Goal: Task Accomplishment & Management: Complete application form

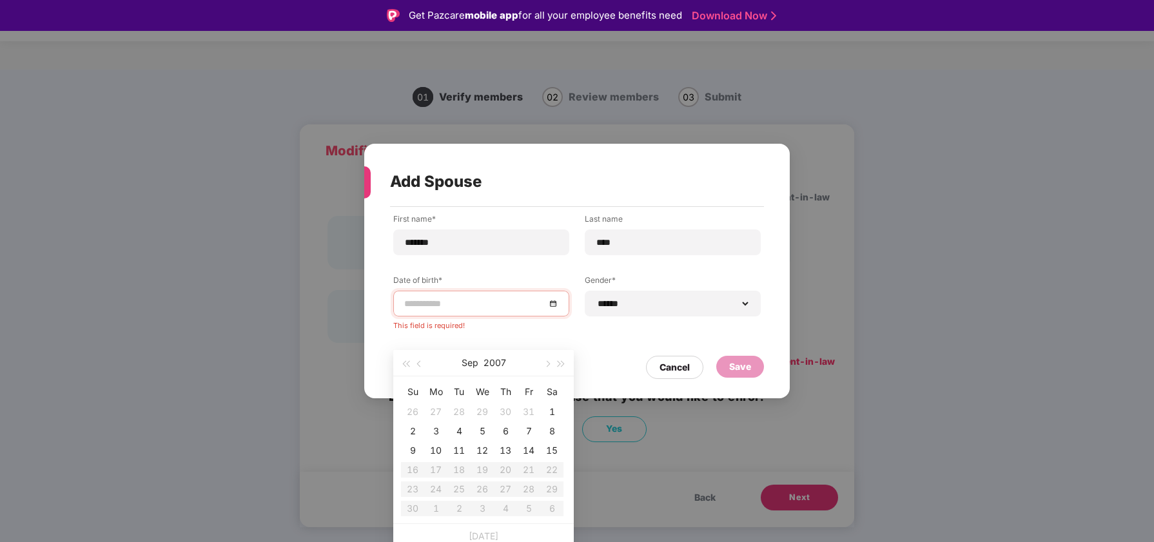
select select "******"
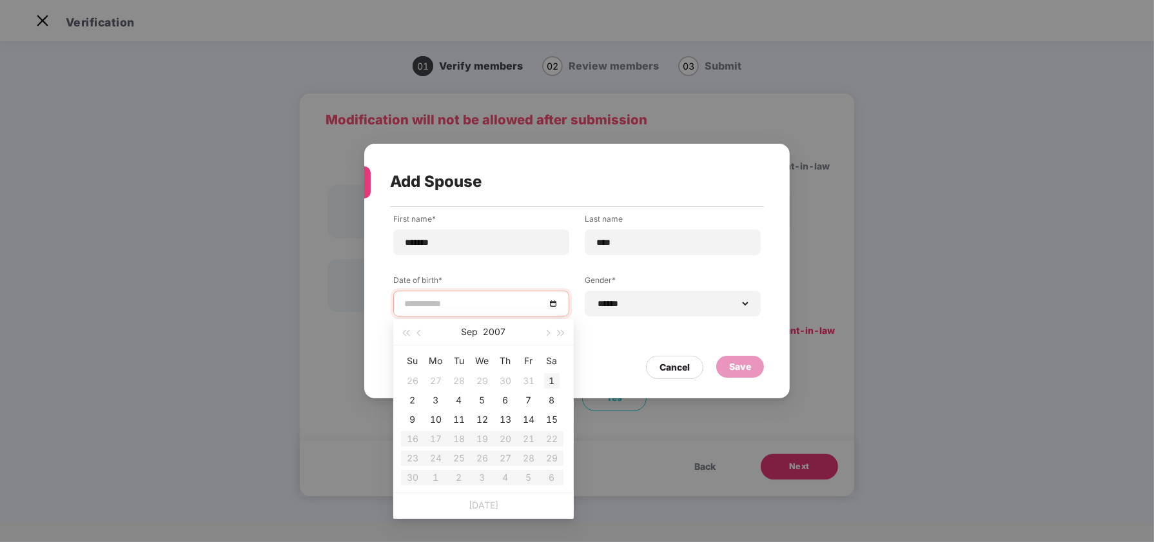
type input "**********"
click at [545, 380] on div "1" at bounding box center [551, 380] width 15 height 15
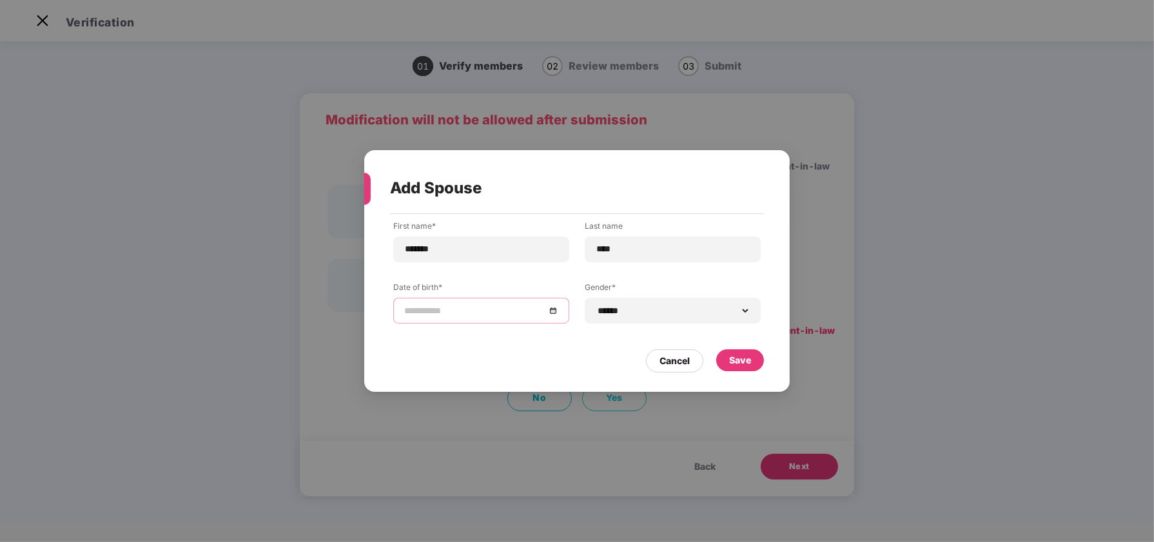
click at [554, 310] on div at bounding box center [481, 311] width 154 height 14
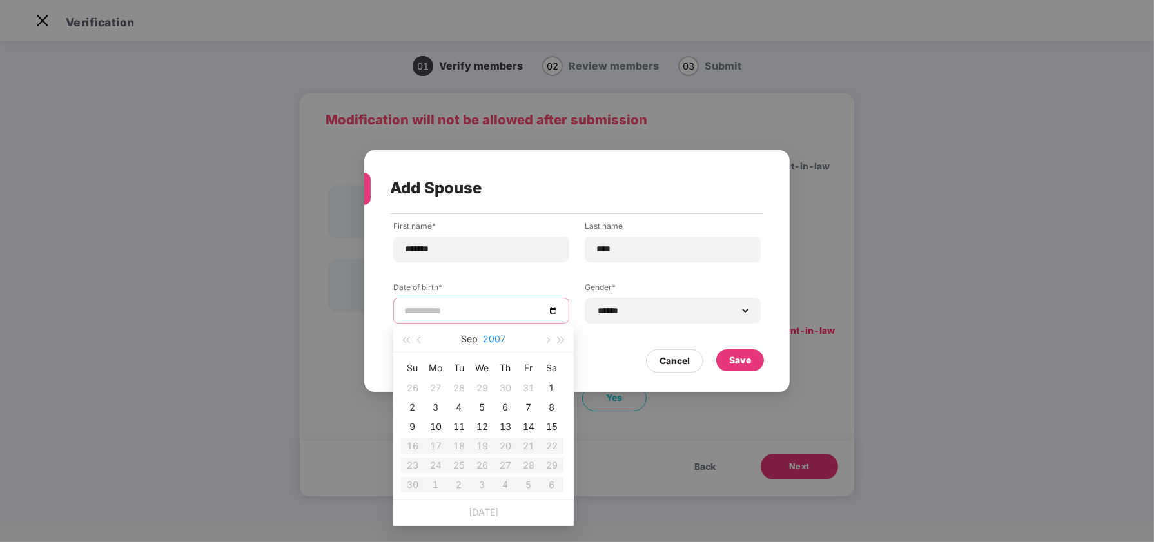
click at [485, 340] on button "2007" at bounding box center [494, 339] width 23 height 26
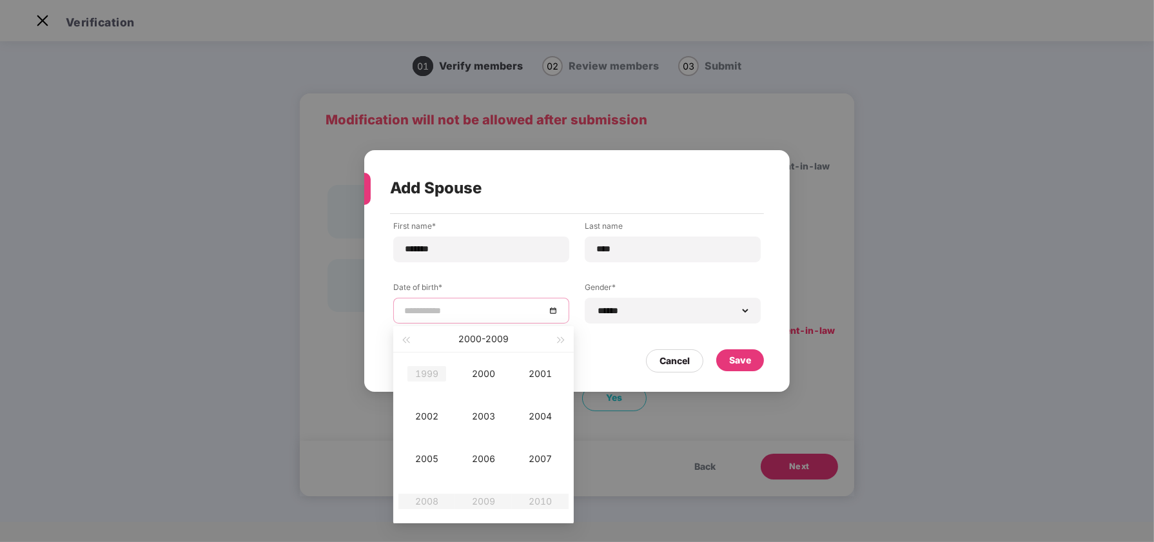
type input "**********"
click at [409, 344] on button "button" at bounding box center [405, 339] width 14 height 26
type input "**********"
click at [404, 343] on button "button" at bounding box center [405, 339] width 14 height 26
type input "**********"
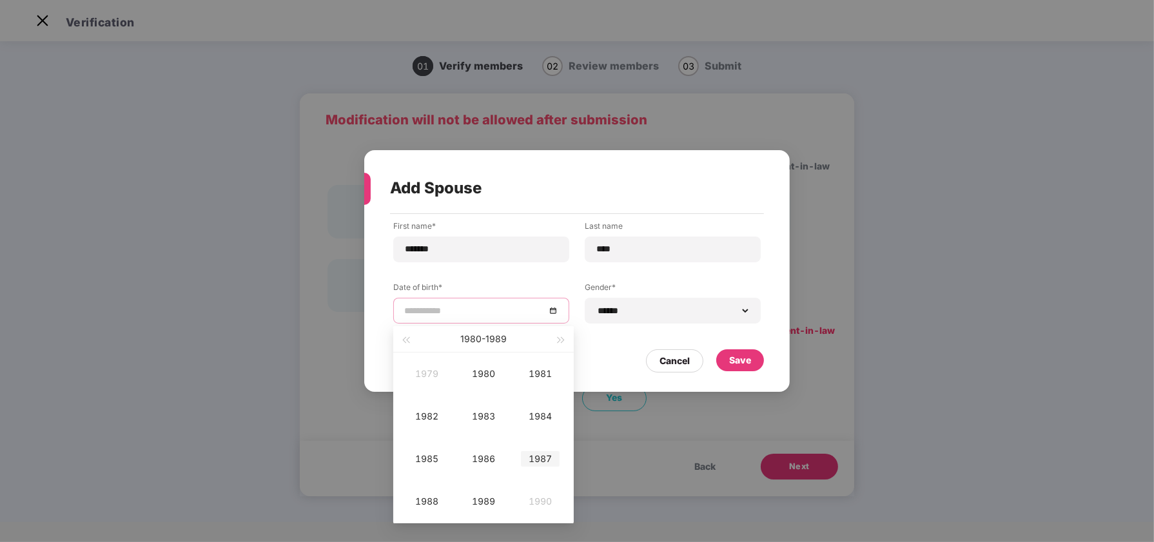
type input "**********"
click at [535, 457] on div "1987" at bounding box center [540, 458] width 39 height 15
type input "**********"
click at [530, 464] on div "Sep" at bounding box center [540, 458] width 39 height 15
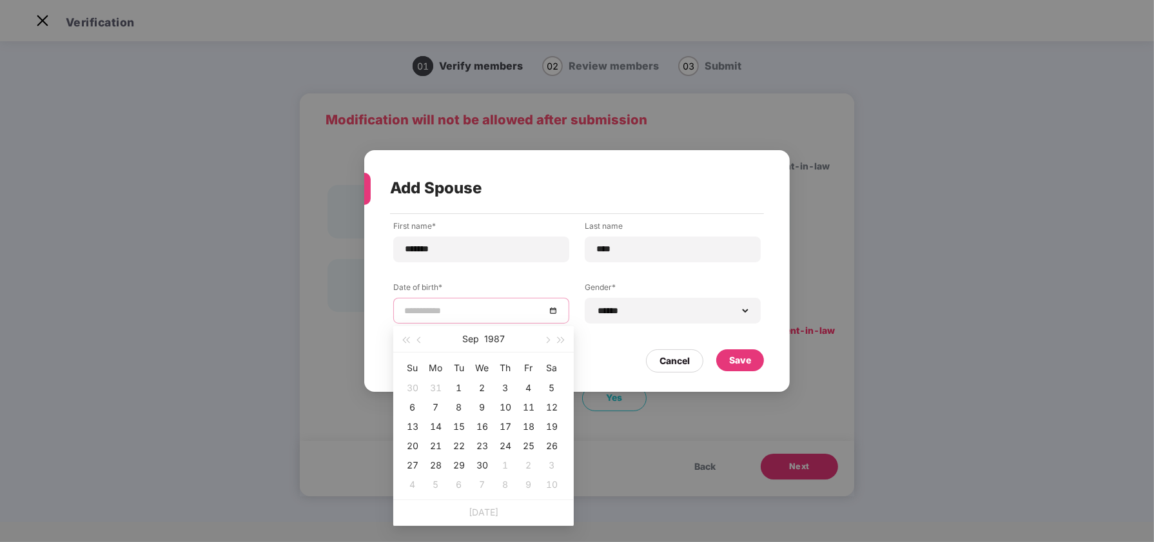
type input "**********"
click at [450, 385] on td "1" at bounding box center [458, 387] width 23 height 19
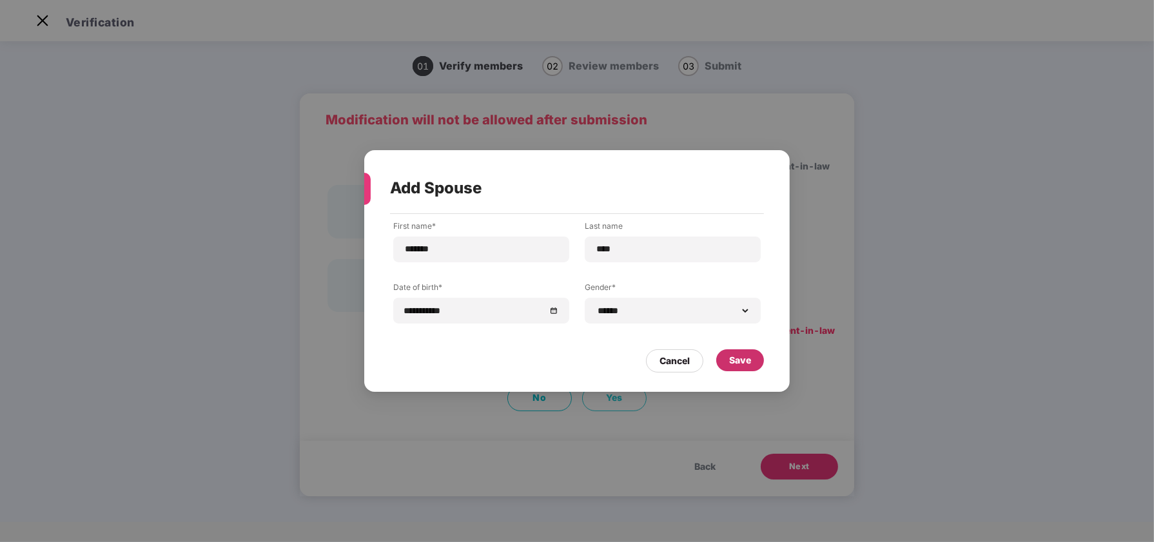
click at [728, 367] on div "Save" at bounding box center [740, 360] width 48 height 22
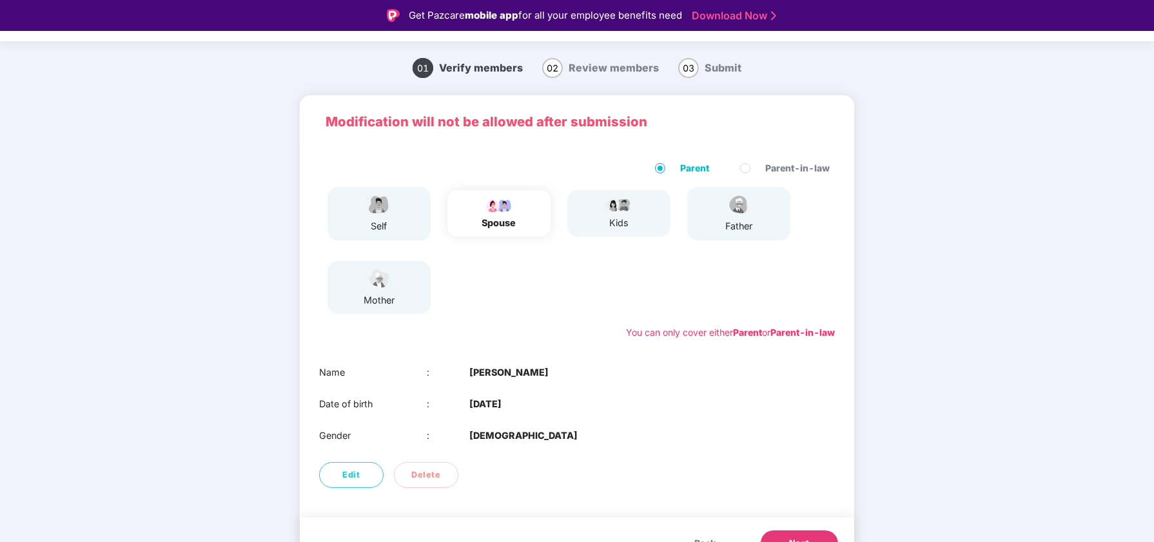
scroll to position [55, 0]
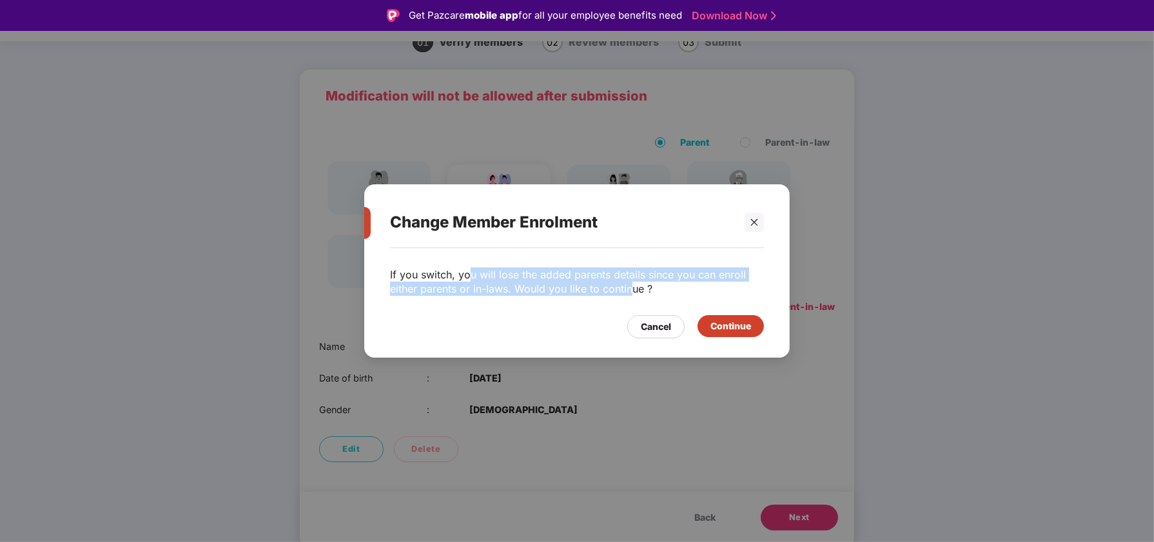
drag, startPoint x: 470, startPoint y: 280, endPoint x: 630, endPoint y: 284, distance: 160.5
click at [630, 284] on p "If you switch, you will lose the added parents details since you can enroll eit…" at bounding box center [577, 281] width 374 height 28
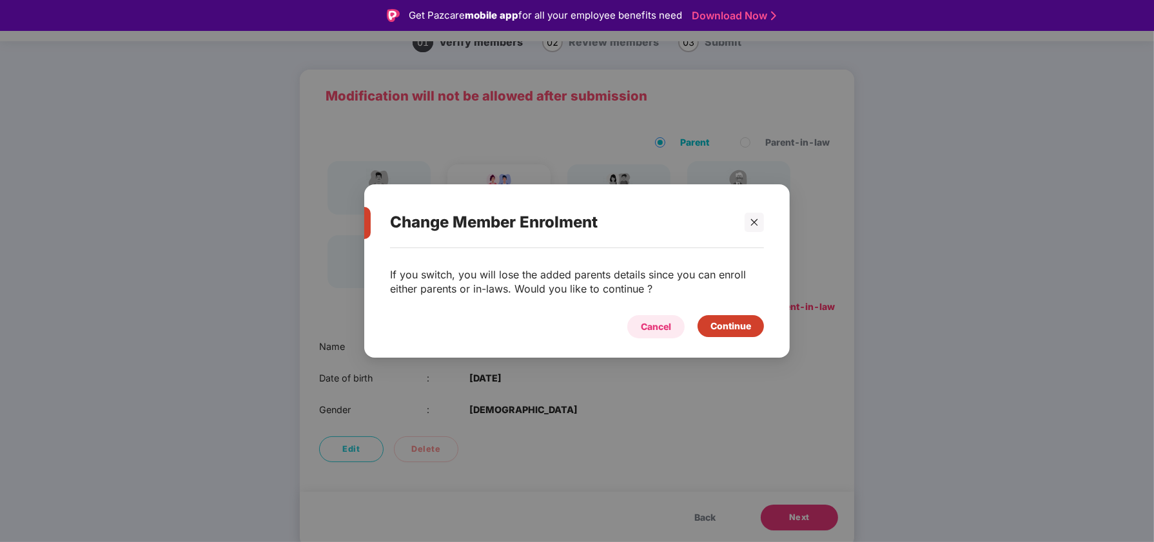
click at [659, 327] on div "Cancel" at bounding box center [656, 327] width 30 height 14
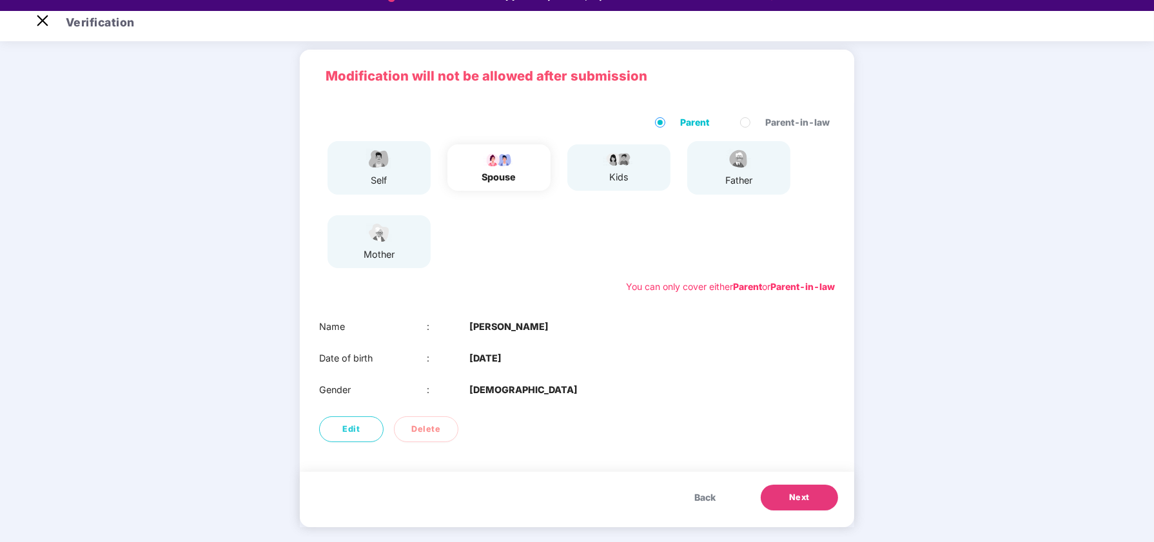
scroll to position [31, 0]
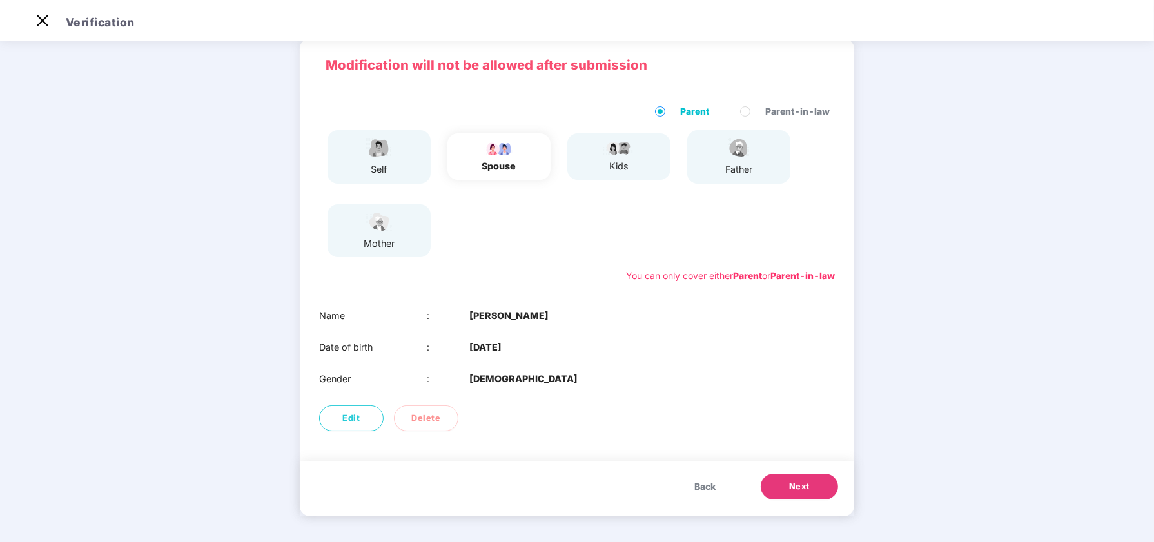
click at [798, 486] on span "Next" at bounding box center [799, 486] width 21 height 13
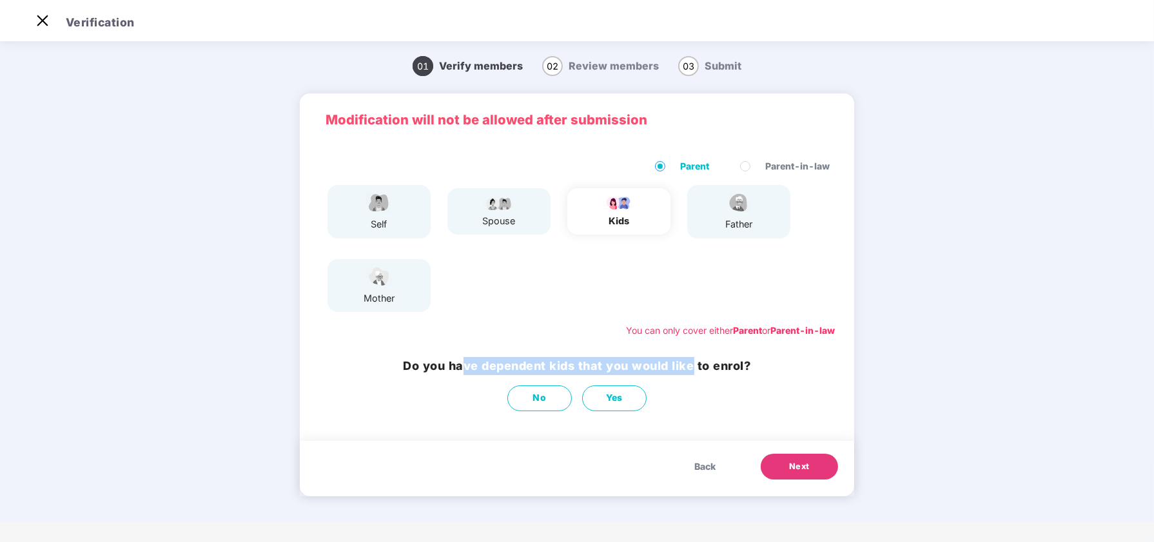
drag, startPoint x: 459, startPoint y: 365, endPoint x: 696, endPoint y: 373, distance: 236.6
click at [693, 373] on h3 "Do you have dependent kids that you would like to enrol?" at bounding box center [576, 366] width 347 height 18
click at [700, 373] on h3 "Do you have dependent kids that you would like to enrol?" at bounding box center [576, 366] width 347 height 18
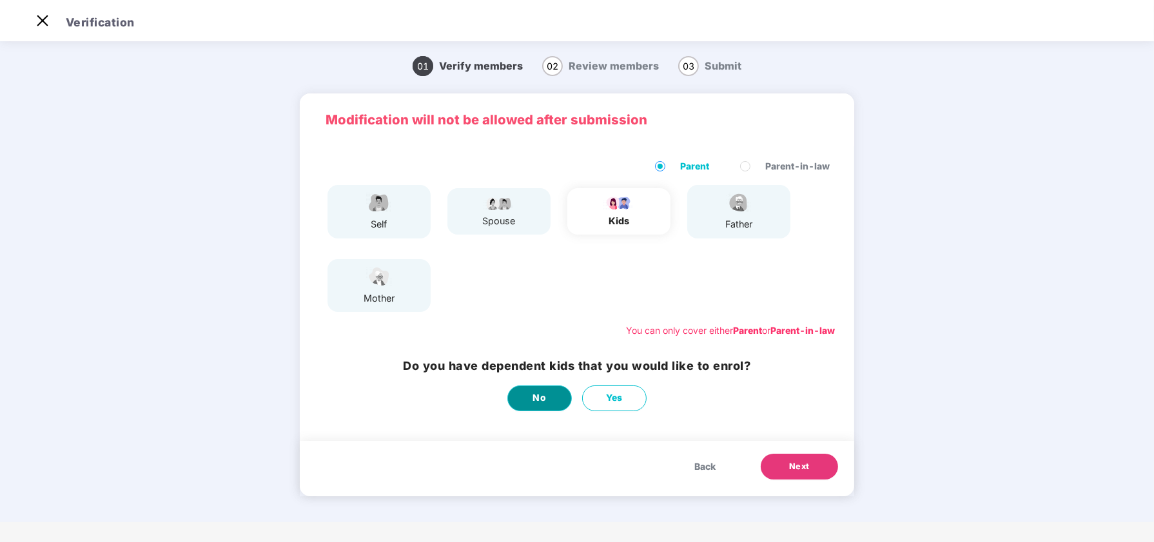
click at [541, 391] on span "No" at bounding box center [540, 398] width 14 height 14
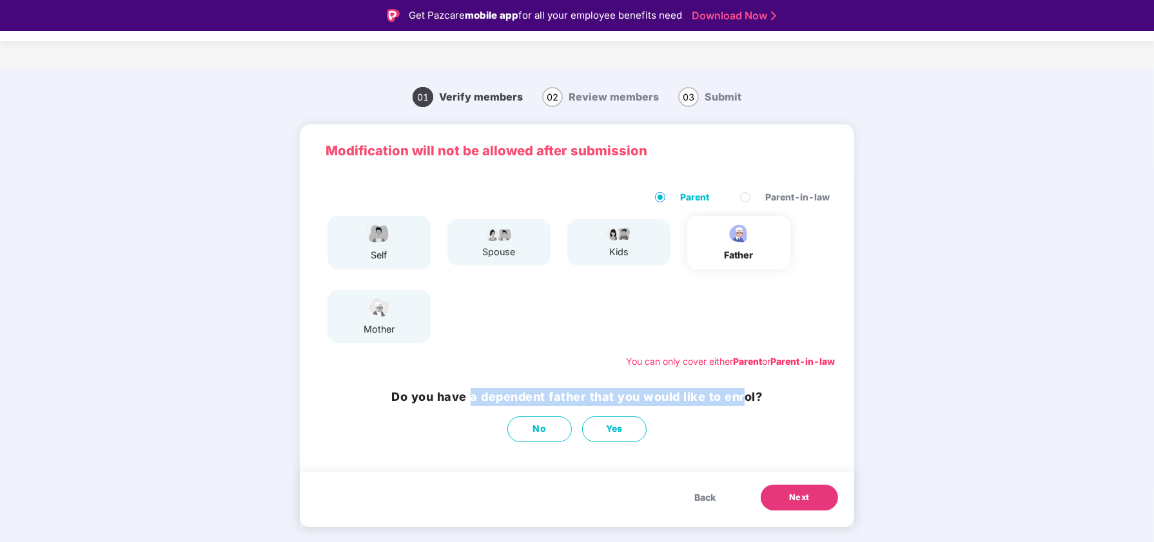
drag, startPoint x: 482, startPoint y: 395, endPoint x: 751, endPoint y: 396, distance: 268.7
click at [746, 396] on h3 "Do you have a dependent father that you would like to enrol?" at bounding box center [577, 397] width 371 height 18
click at [751, 396] on h3 "Do you have a dependent father that you would like to enrol?" at bounding box center [577, 397] width 371 height 18
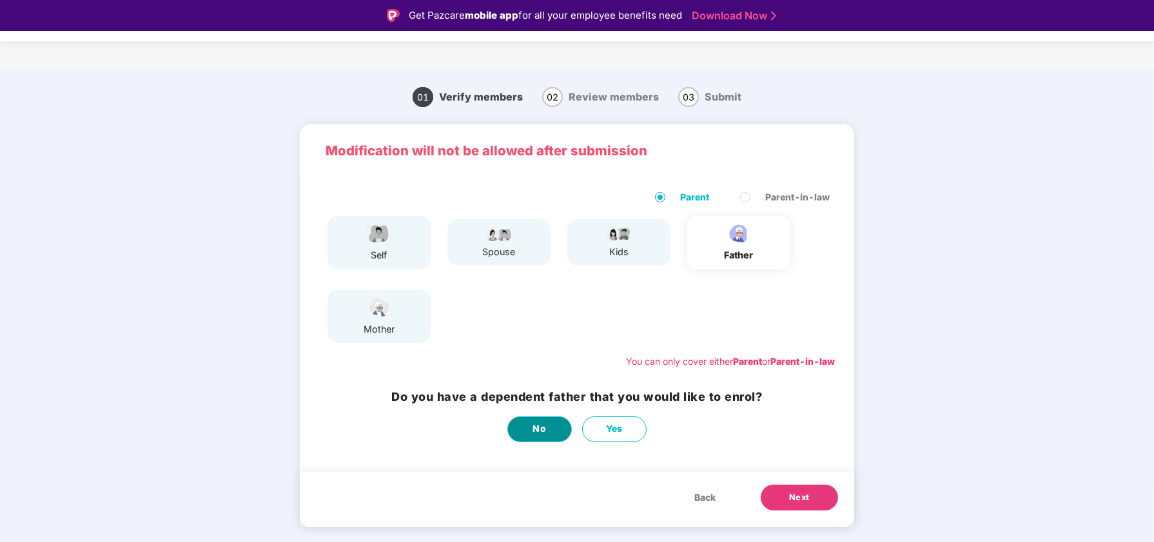
click at [531, 429] on button "No" at bounding box center [539, 429] width 64 height 26
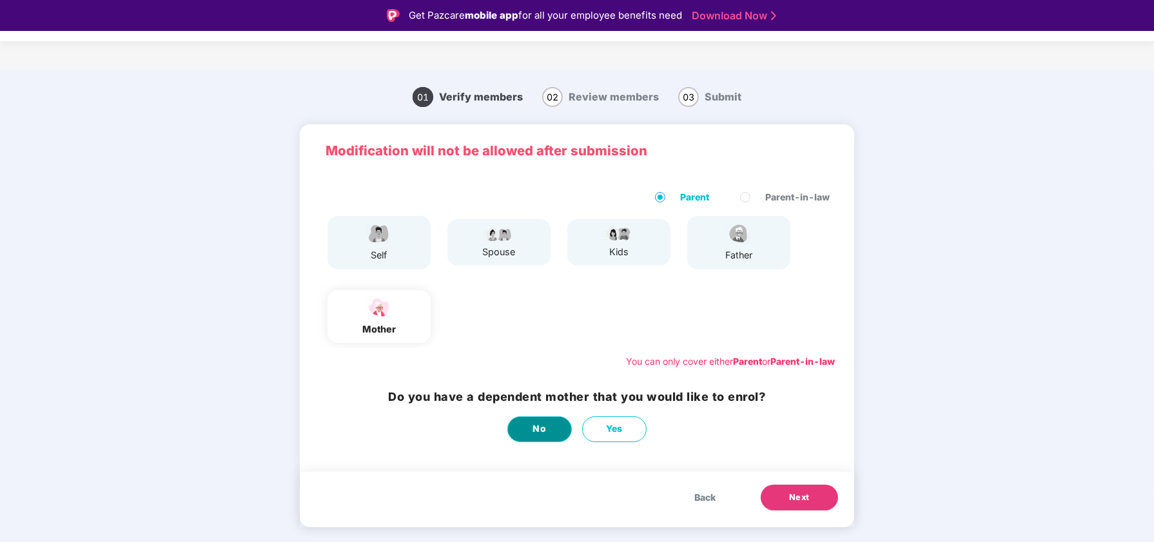
click at [531, 429] on button "No" at bounding box center [539, 429] width 64 height 26
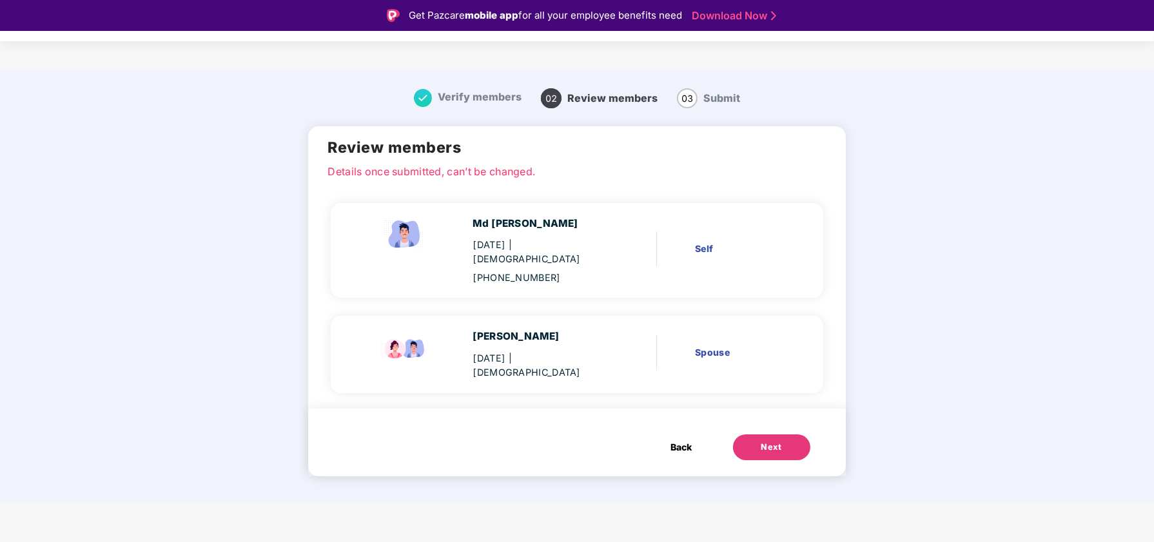
click at [706, 345] on div "Spouse" at bounding box center [739, 352] width 88 height 14
click at [557, 353] on span "| Female" at bounding box center [527, 366] width 108 height 26
click at [494, 316] on div "Manisha Shah 01 Sept 1987 | Female Spouse" at bounding box center [577, 354] width 492 height 77
click at [673, 440] on span "Back" at bounding box center [680, 447] width 21 height 14
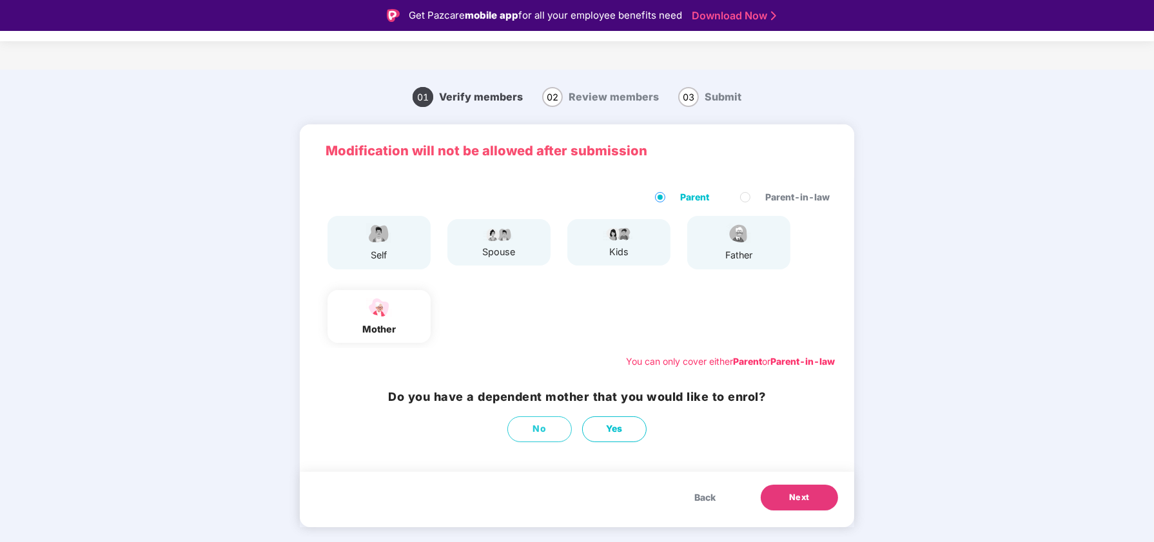
scroll to position [31, 0]
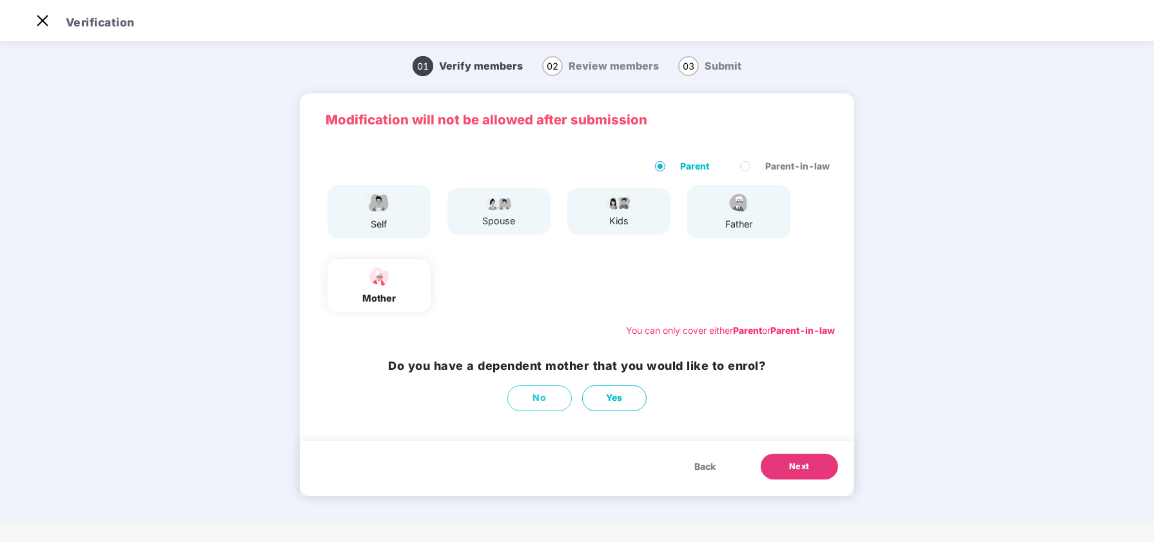
click at [686, 454] on button "Back" at bounding box center [704, 467] width 47 height 26
click at [501, 207] on img at bounding box center [499, 202] width 32 height 15
click at [706, 469] on span "Back" at bounding box center [704, 466] width 21 height 14
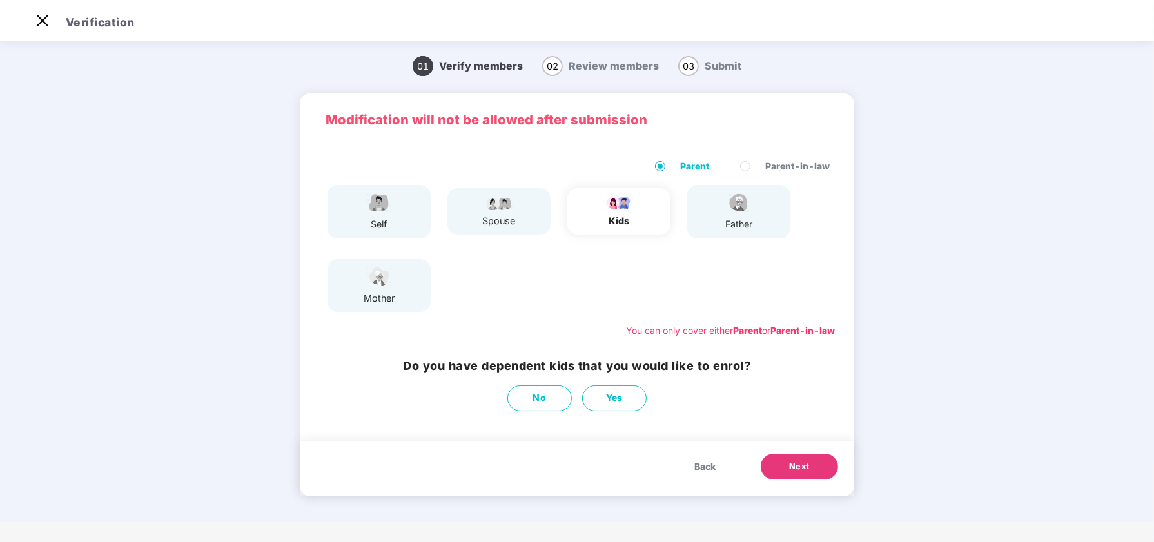
click at [706, 469] on span "Back" at bounding box center [704, 466] width 21 height 14
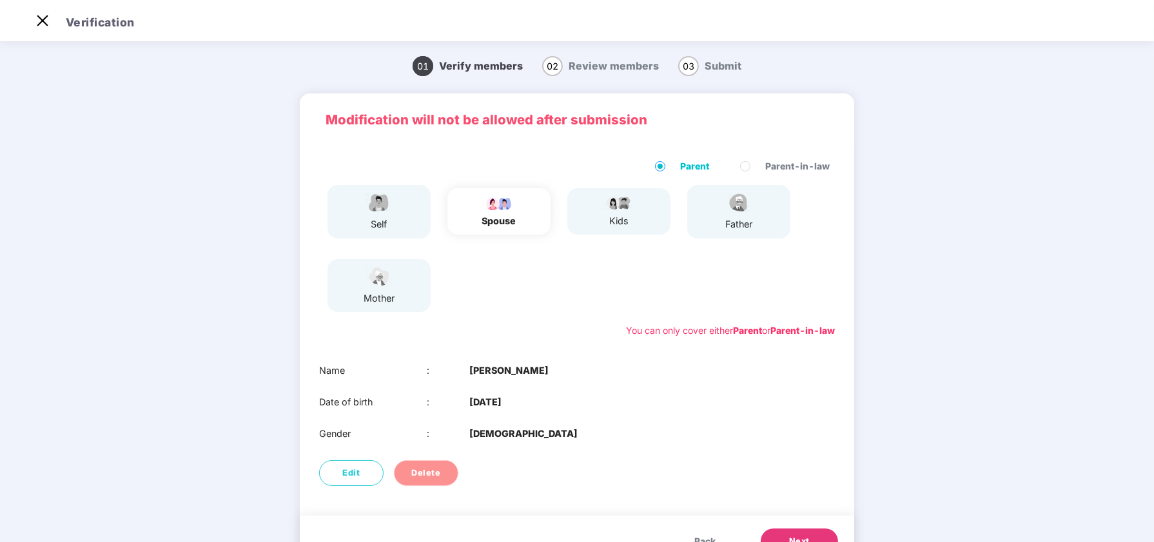
click at [430, 474] on span "Delete" at bounding box center [426, 473] width 29 height 13
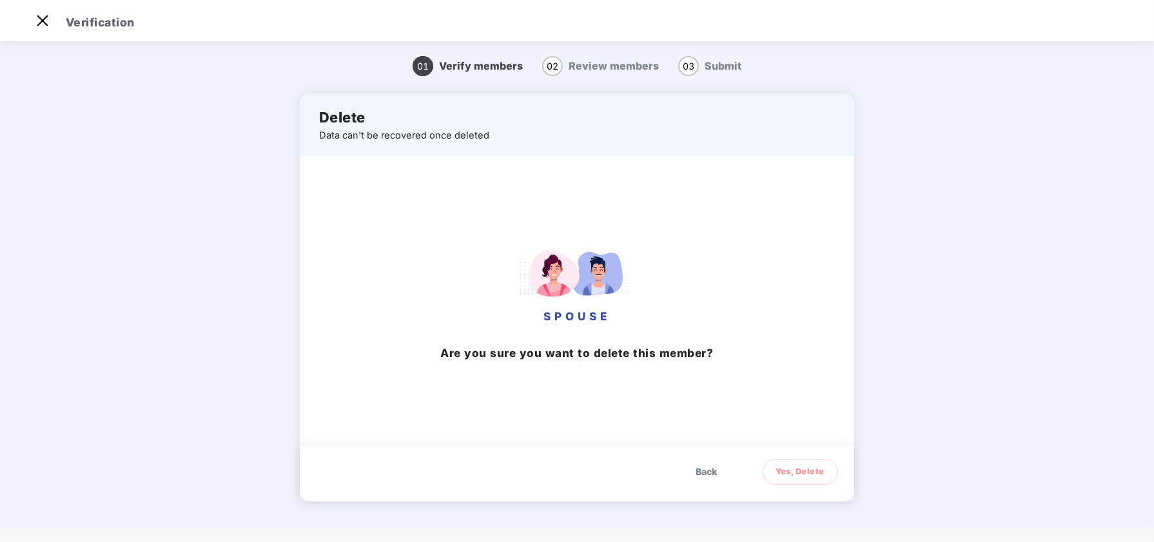
click at [808, 470] on span "Yes, Delete" at bounding box center [800, 471] width 49 height 13
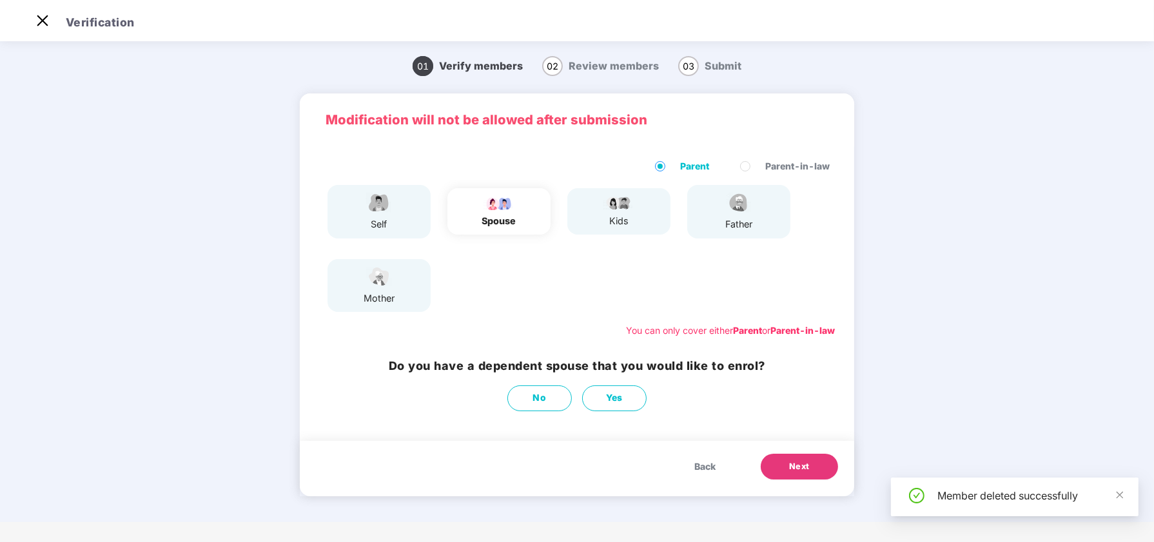
scroll to position [0, 0]
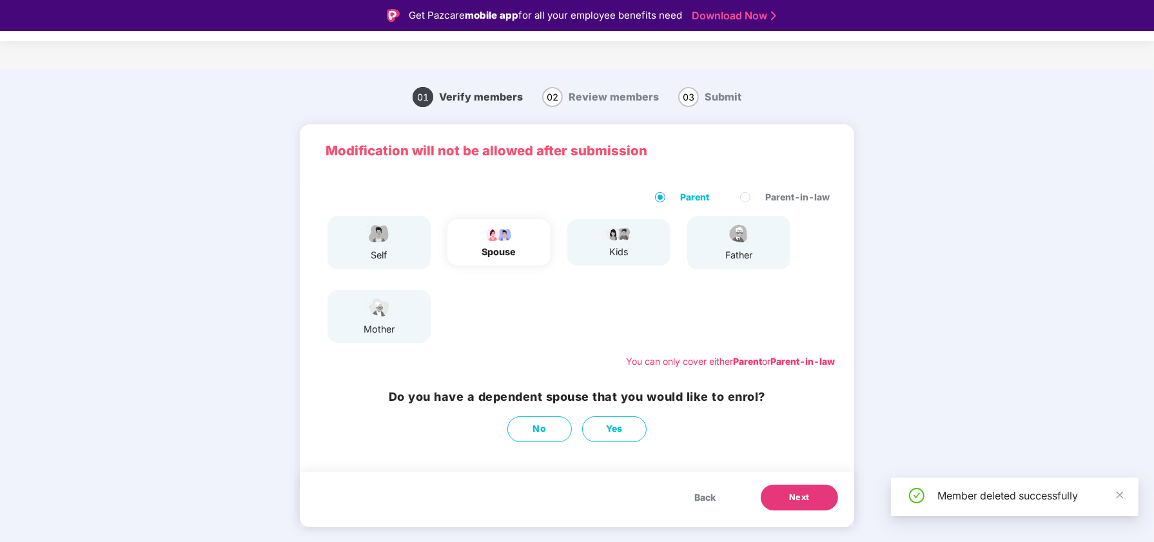
click at [391, 257] on div "self" at bounding box center [379, 255] width 32 height 15
click at [704, 503] on span "Back" at bounding box center [704, 497] width 21 height 14
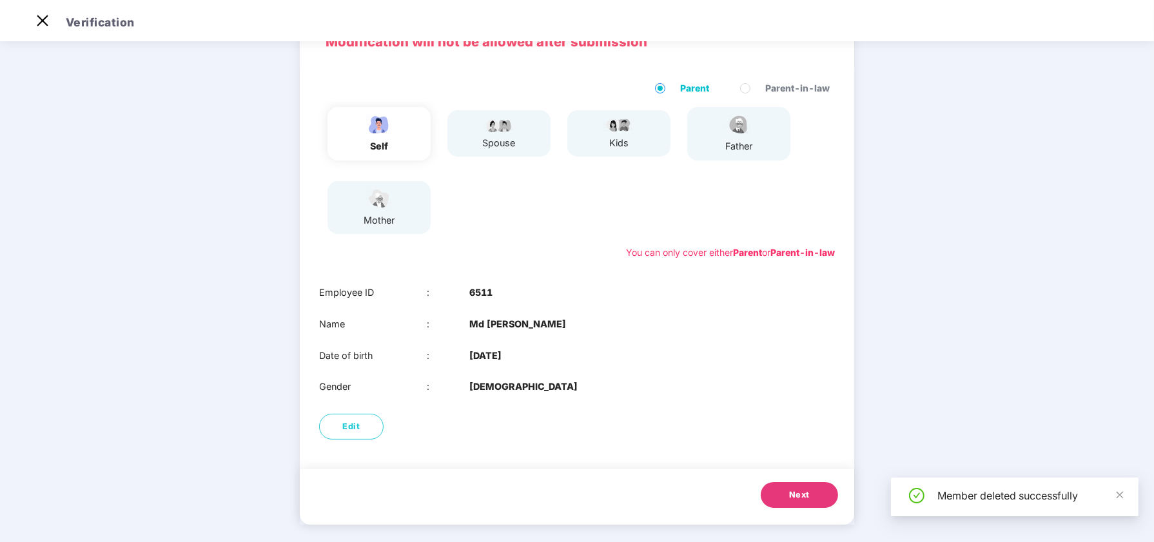
scroll to position [86, 0]
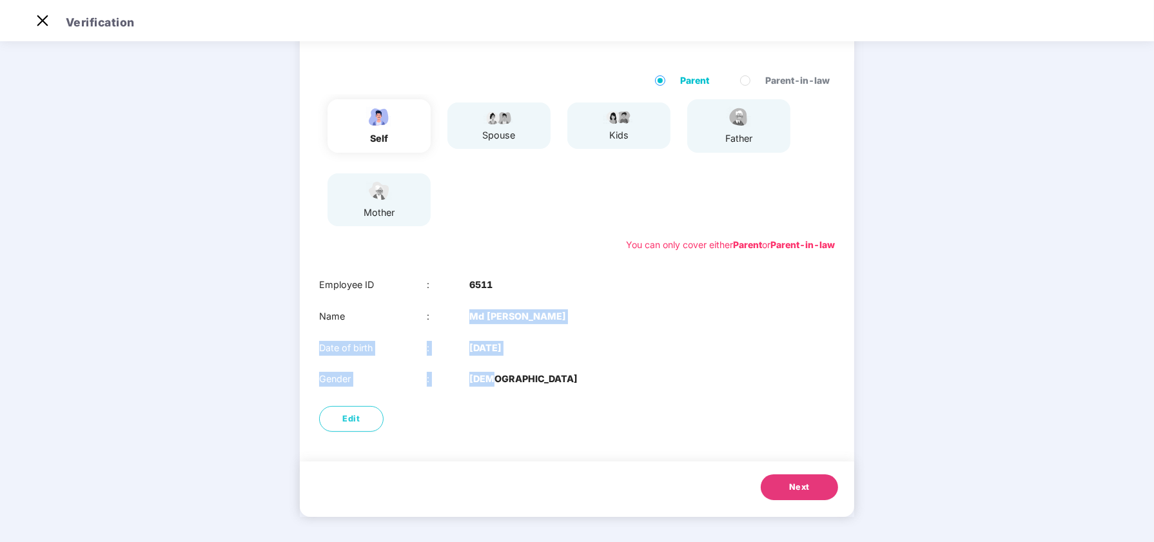
drag, startPoint x: 469, startPoint y: 311, endPoint x: 579, endPoint y: 358, distance: 120.7
click at [579, 358] on div "Employee ID : 6511 Name : Md Samsher Alam Date of birth : 07 Apr 1990 Gender : …" at bounding box center [577, 332] width 554 height 134
click at [563, 337] on div "Employee ID : 6511 Name : Md Samsher Alam Date of birth : 07 Apr 1990 Gender : …" at bounding box center [577, 332] width 554 height 134
click at [807, 491] on span "Next" at bounding box center [799, 487] width 21 height 13
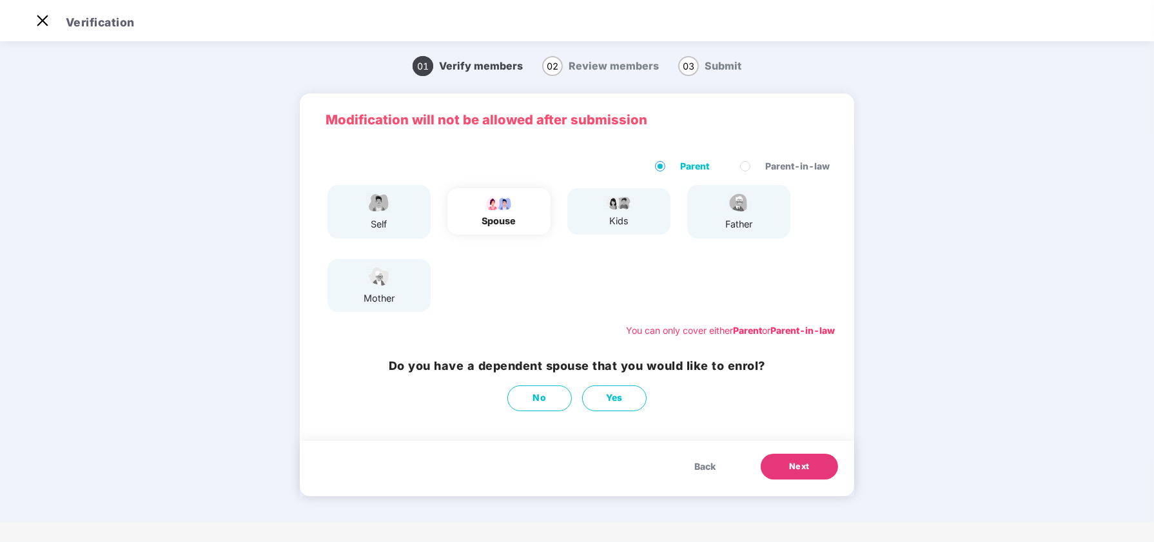
scroll to position [0, 0]
click at [800, 469] on span "Next" at bounding box center [799, 466] width 21 height 13
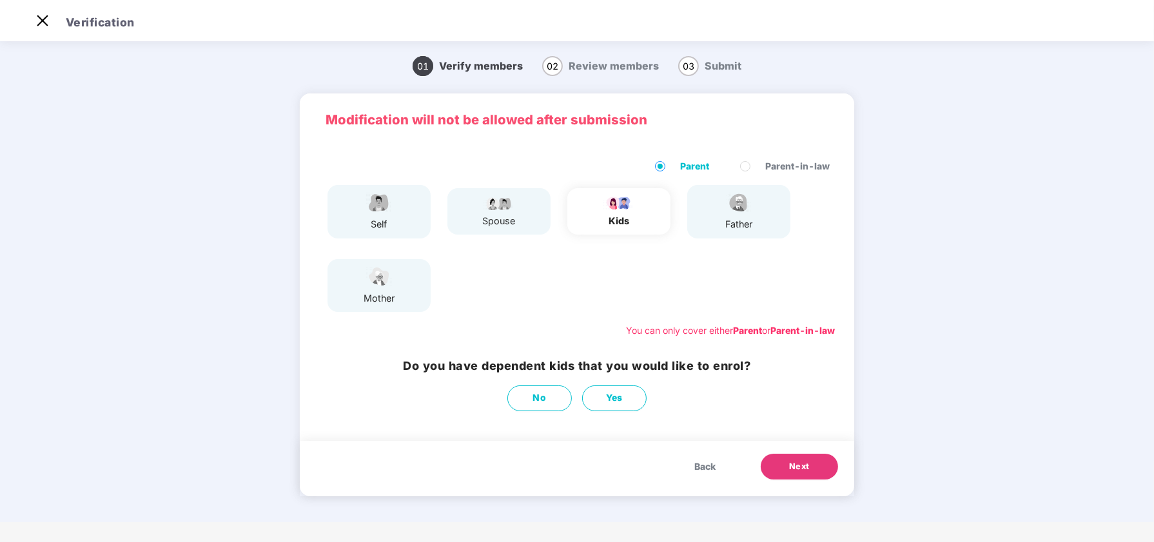
click at [804, 469] on span "Next" at bounding box center [799, 466] width 21 height 13
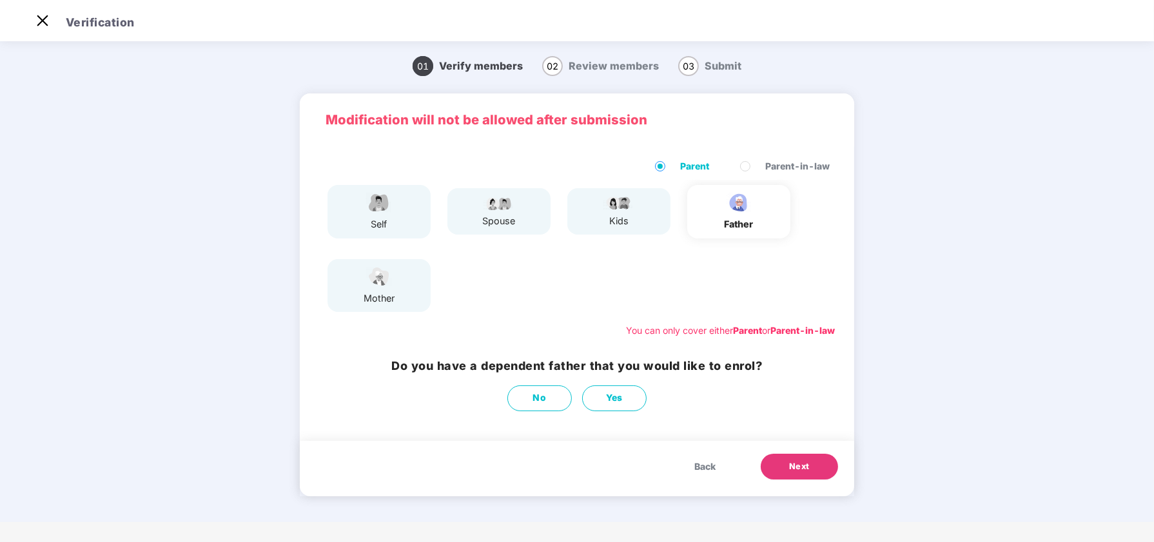
click at [804, 469] on span "Next" at bounding box center [799, 466] width 21 height 13
click at [806, 469] on span "Next" at bounding box center [799, 466] width 21 height 13
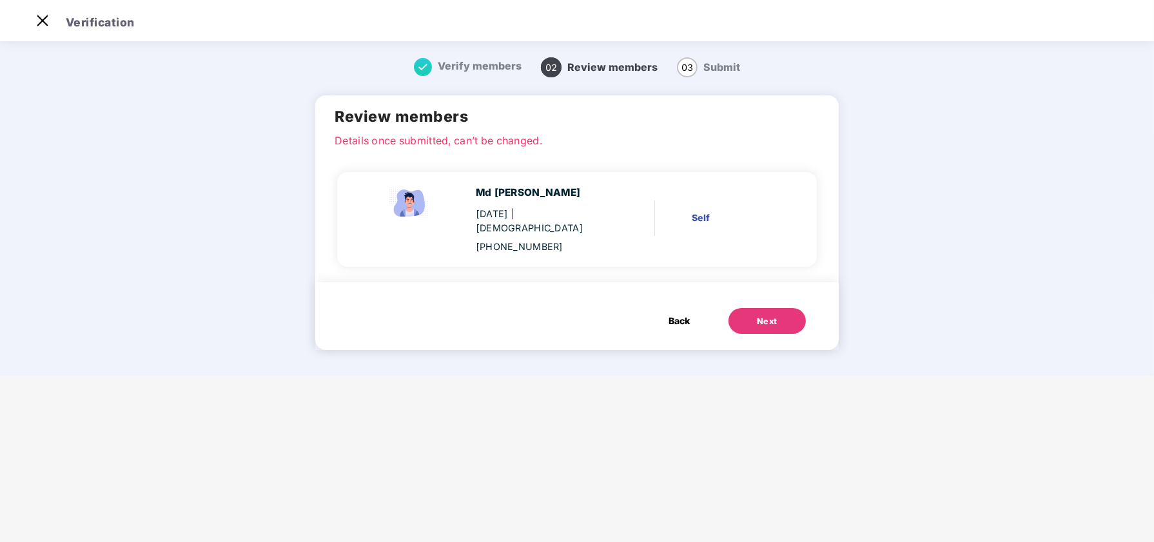
click at [770, 315] on div "Next" at bounding box center [767, 321] width 21 height 13
click at [778, 310] on button "Next" at bounding box center [766, 321] width 77 height 26
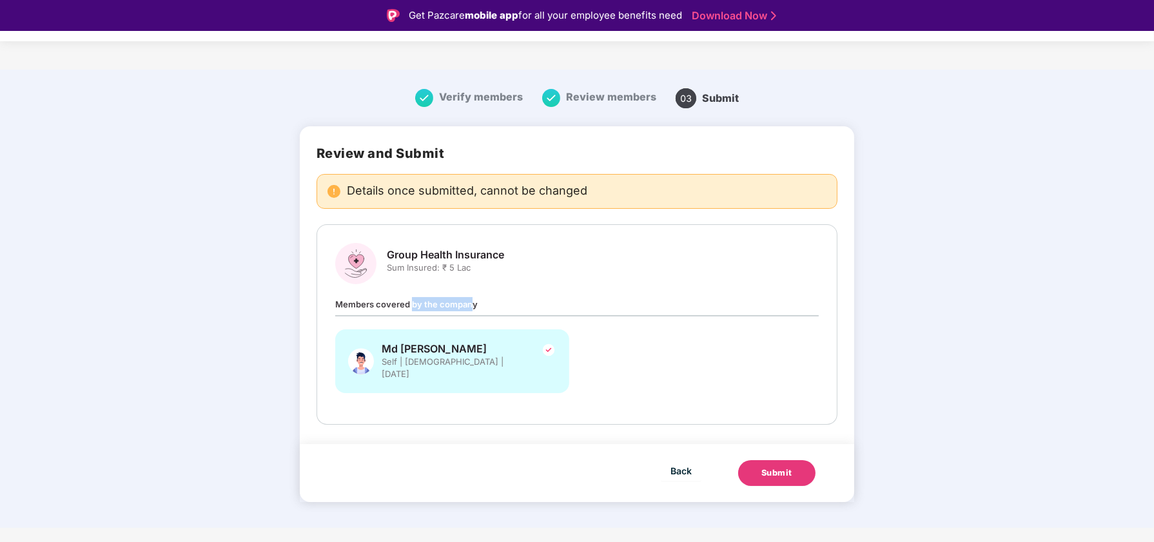
drag, startPoint x: 411, startPoint y: 302, endPoint x: 481, endPoint y: 307, distance: 70.4
click at [475, 307] on div "Members covered by the company Md Samsher Alam Self | Male | 07 Apr 1990" at bounding box center [576, 351] width 483 height 109
click at [481, 307] on div "Members covered by the company Md Samsher Alam Self | Male | 07 Apr 1990" at bounding box center [576, 351] width 483 height 109
click at [782, 467] on div "Submit" at bounding box center [776, 473] width 31 height 13
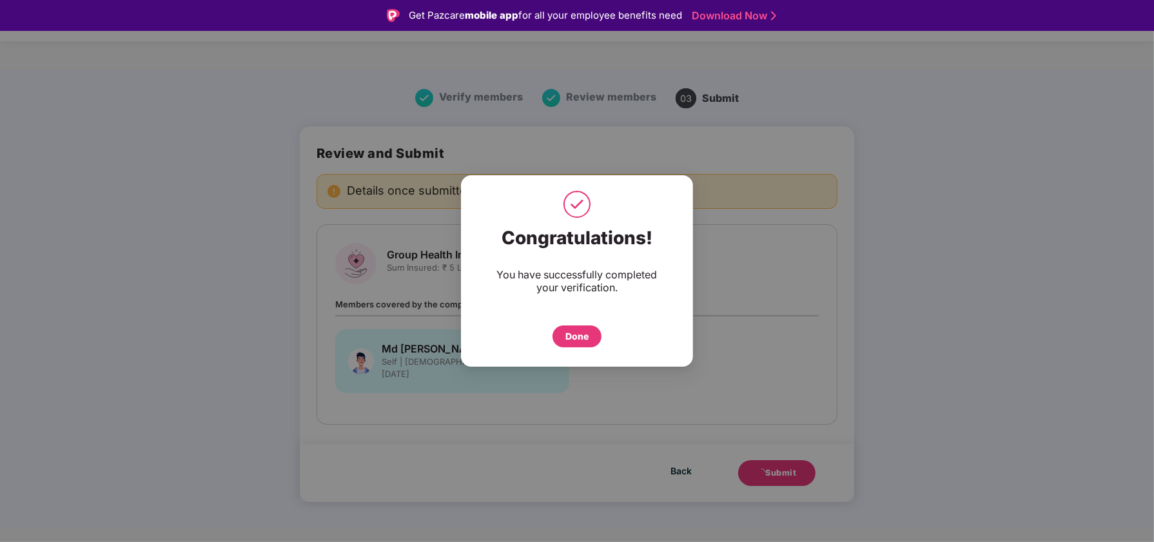
click at [577, 338] on div "Done" at bounding box center [576, 336] width 23 height 14
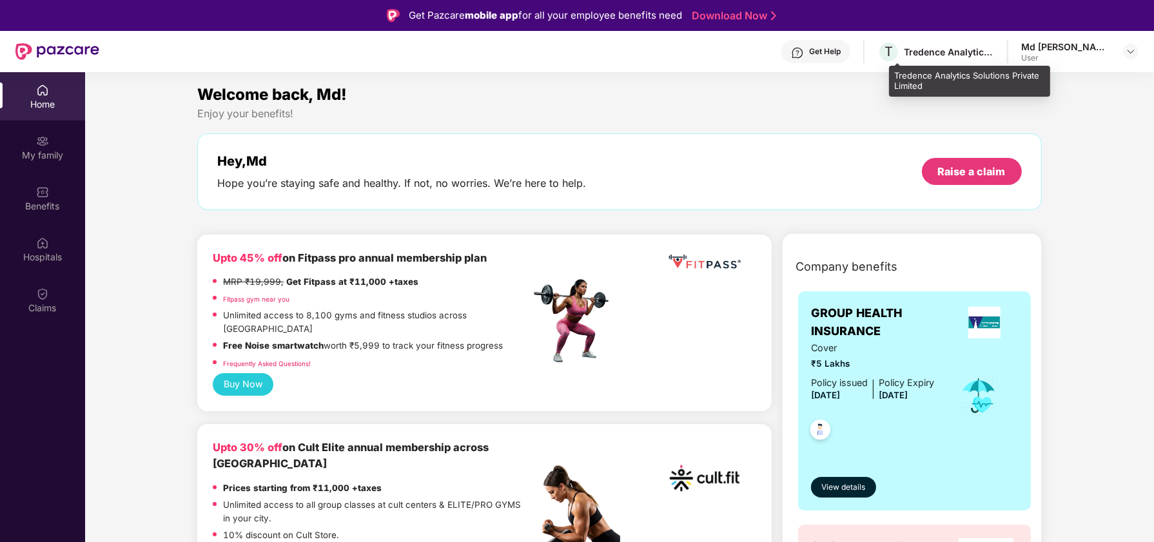
click at [926, 50] on div "Tredence Analytics Solutions Private Limited" at bounding box center [949, 52] width 90 height 12
click at [1132, 50] on img at bounding box center [1130, 51] width 10 height 10
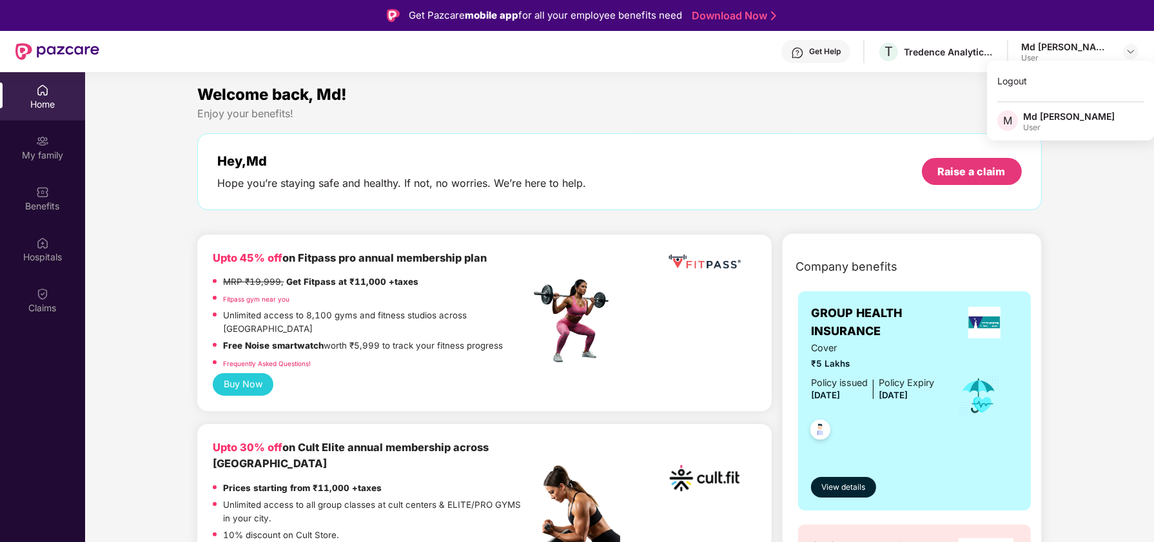
click at [1072, 126] on div "User" at bounding box center [1069, 127] width 92 height 10
click at [1130, 48] on img at bounding box center [1130, 51] width 10 height 10
click at [1009, 121] on span "M" at bounding box center [1007, 120] width 9 height 15
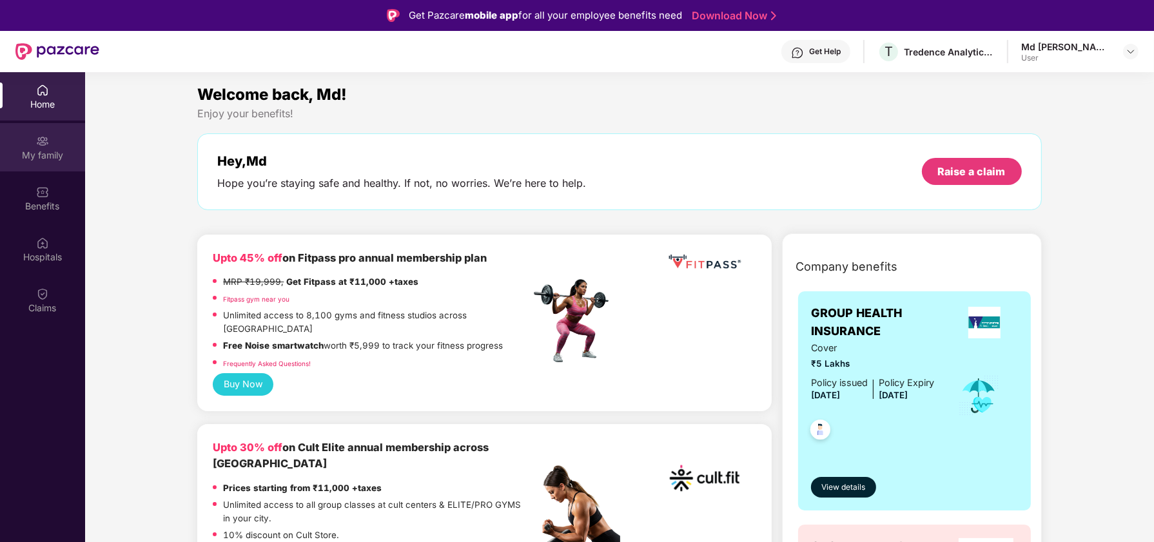
click at [44, 149] on div "My family" at bounding box center [42, 155] width 85 height 13
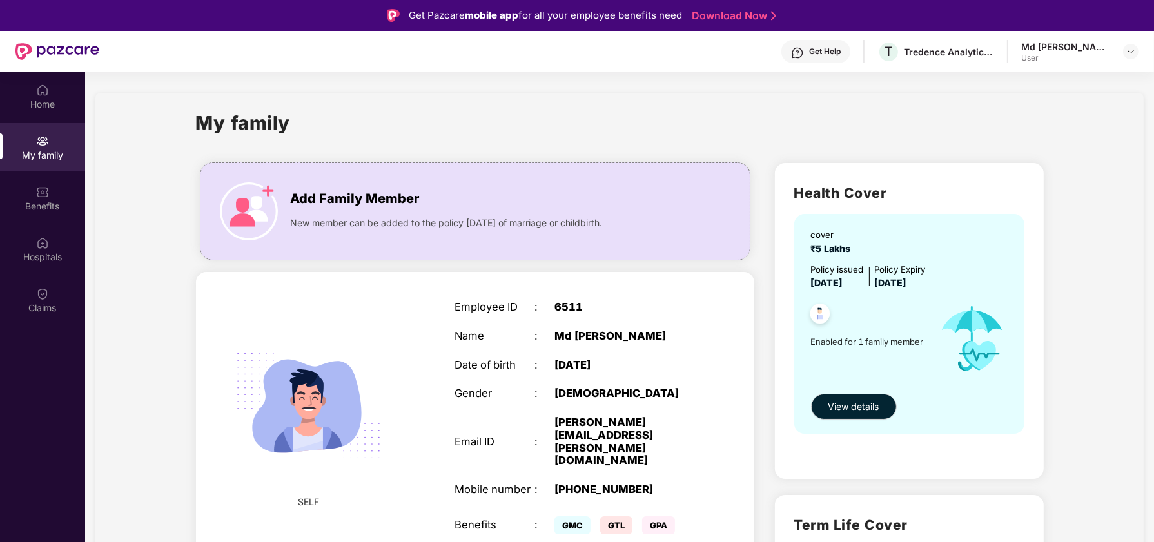
drag, startPoint x: 808, startPoint y: 286, endPoint x: 938, endPoint y: 286, distance: 130.8
click at [938, 286] on div "cover ₹5 Lakhs Policy issued [DATE] Policy Expiry [DATE] Enabled for 1 family m…" at bounding box center [909, 324] width 230 height 220
click at [940, 286] on div "Policy issued [DATE] Policy Expiry [DATE]" at bounding box center [910, 277] width 199 height 28
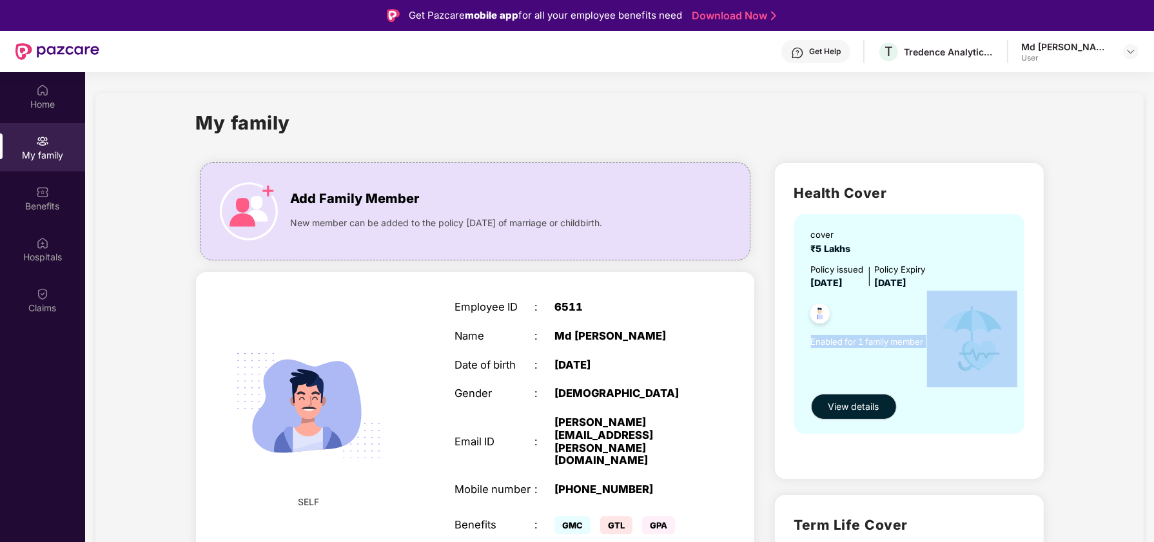
drag, startPoint x: 810, startPoint y: 343, endPoint x: 929, endPoint y: 343, distance: 118.6
click at [927, 343] on div "Enabled for 1 family member" at bounding box center [910, 339] width 199 height 97
click at [929, 343] on img at bounding box center [972, 339] width 90 height 97
click at [884, 398] on button "View details" at bounding box center [854, 407] width 86 height 26
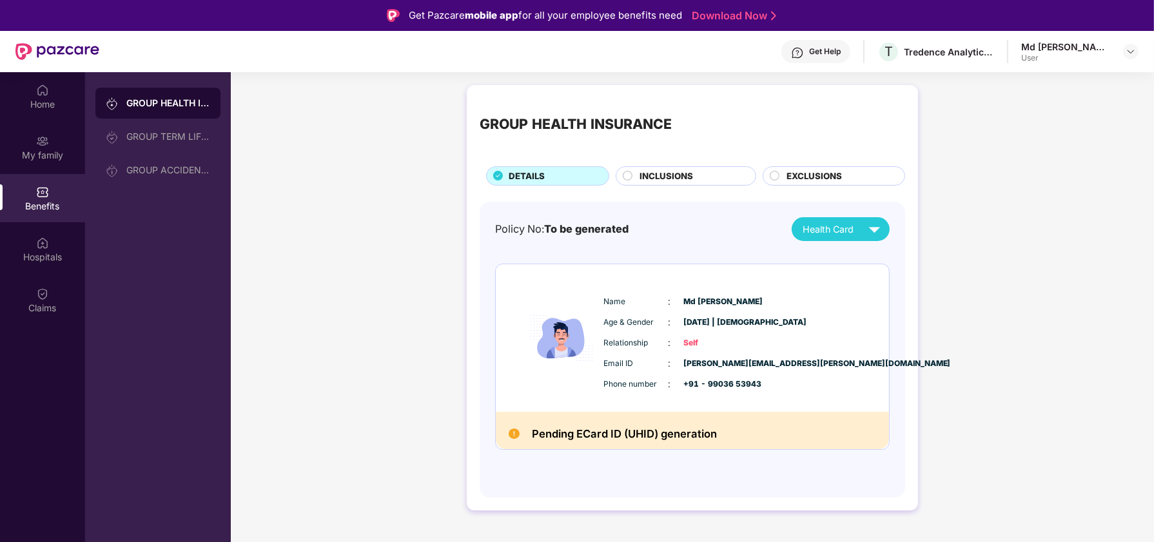
click at [862, 224] on div "Health Card" at bounding box center [843, 229] width 83 height 23
click at [864, 224] on img at bounding box center [874, 229] width 23 height 23
click at [672, 180] on span "INCLUSIONS" at bounding box center [665, 176] width 53 height 14
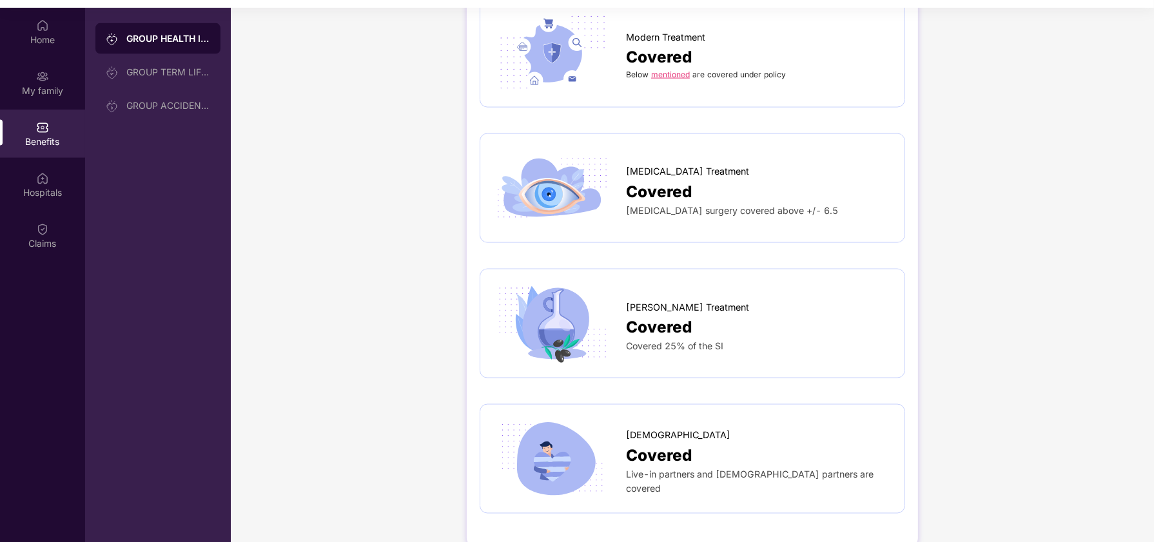
scroll to position [72, 0]
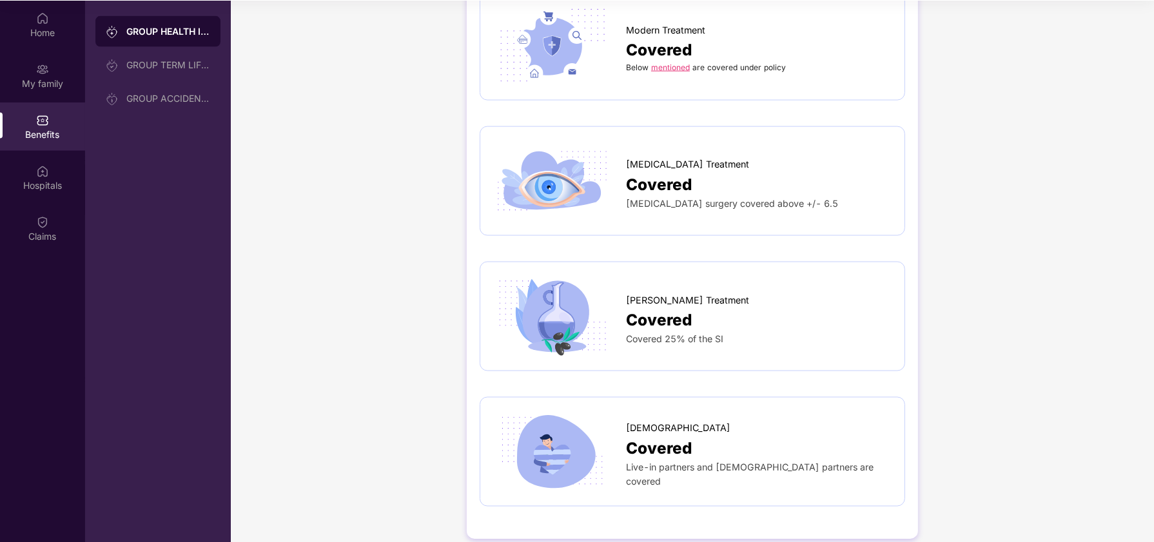
click at [580, 452] on img at bounding box center [552, 452] width 119 height 82
click at [565, 430] on img at bounding box center [552, 452] width 119 height 82
click at [648, 461] on span "Live-in partners and [DEMOGRAPHIC_DATA] partners are covered" at bounding box center [749, 473] width 247 height 25
click at [648, 436] on span "Covered" at bounding box center [659, 448] width 66 height 24
click at [711, 461] on span "Live-in partners and [DEMOGRAPHIC_DATA] partners are covered" at bounding box center [749, 473] width 247 height 25
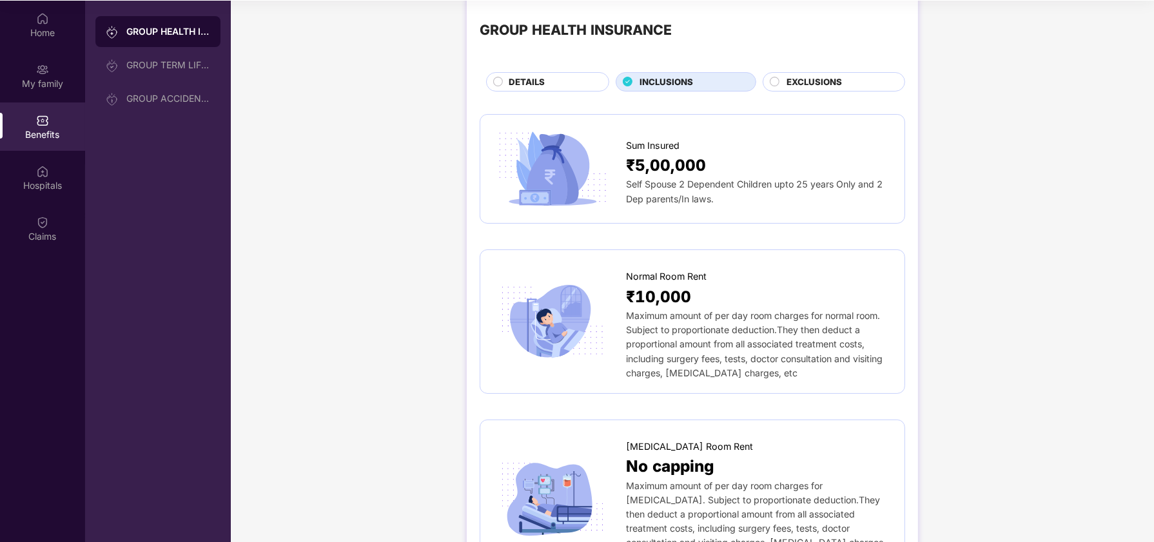
scroll to position [0, 0]
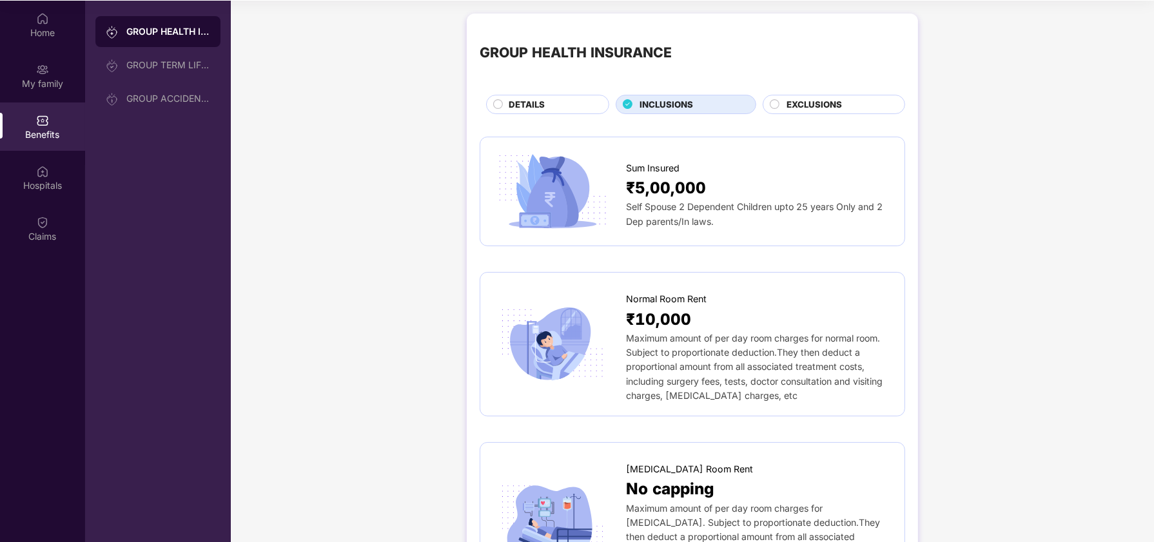
click at [826, 96] on div "EXCLUSIONS" at bounding box center [833, 104] width 142 height 19
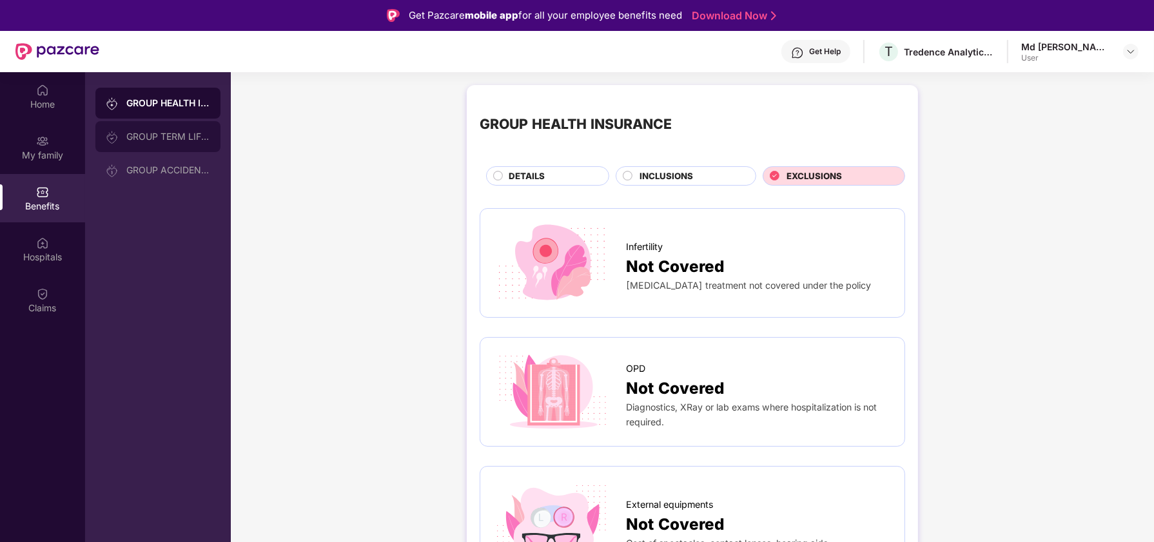
click at [196, 137] on div "GROUP TERM LIFE INSURANCE" at bounding box center [168, 136] width 84 height 10
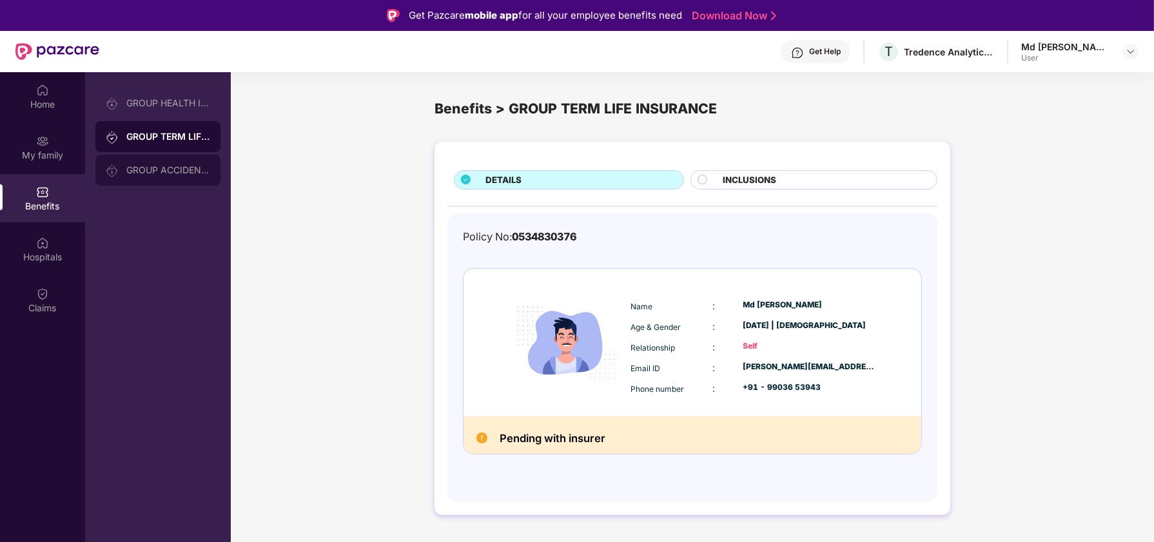
click at [191, 169] on div "GROUP ACCIDENTAL INSURANCE" at bounding box center [168, 170] width 84 height 10
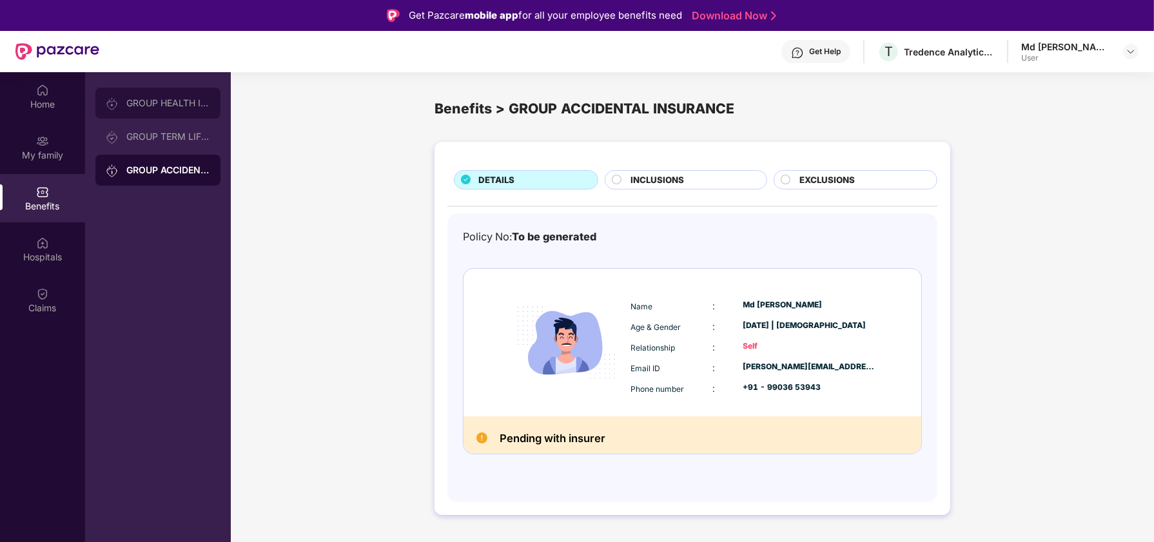
click at [168, 108] on div "GROUP HEALTH INSURANCE" at bounding box center [168, 103] width 84 height 10
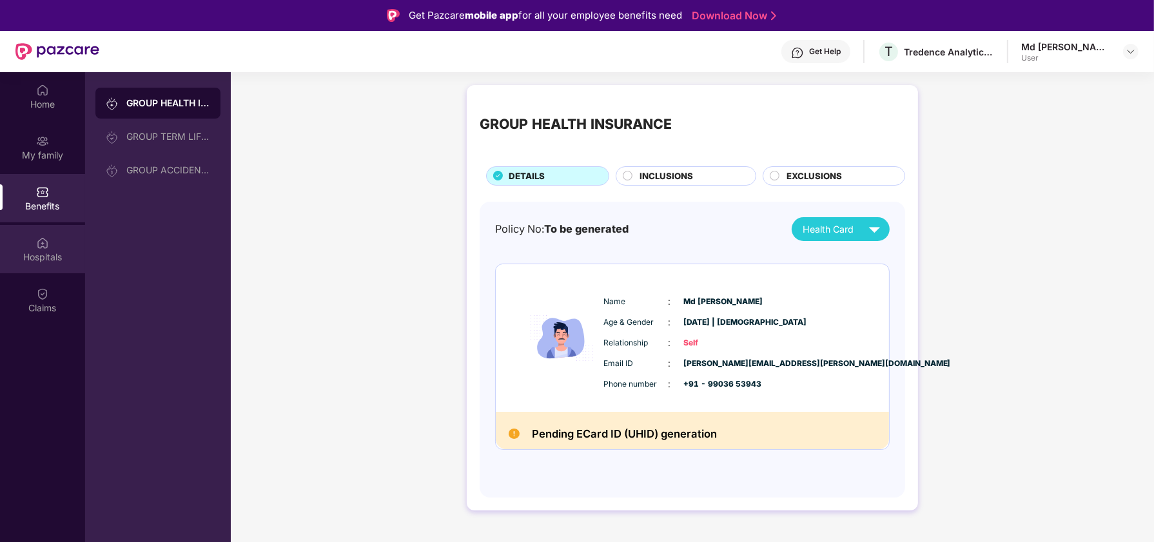
click at [54, 267] on div "Hospitals" at bounding box center [42, 249] width 85 height 48
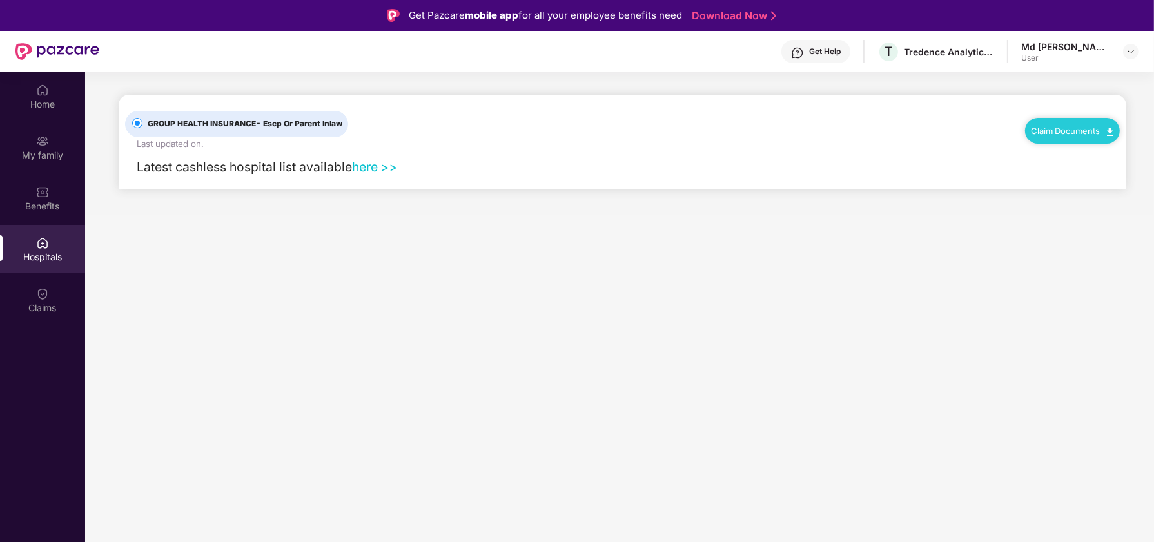
click at [377, 166] on link "here >>" at bounding box center [375, 166] width 46 height 15
click at [64, 302] on div "Claims" at bounding box center [42, 308] width 85 height 13
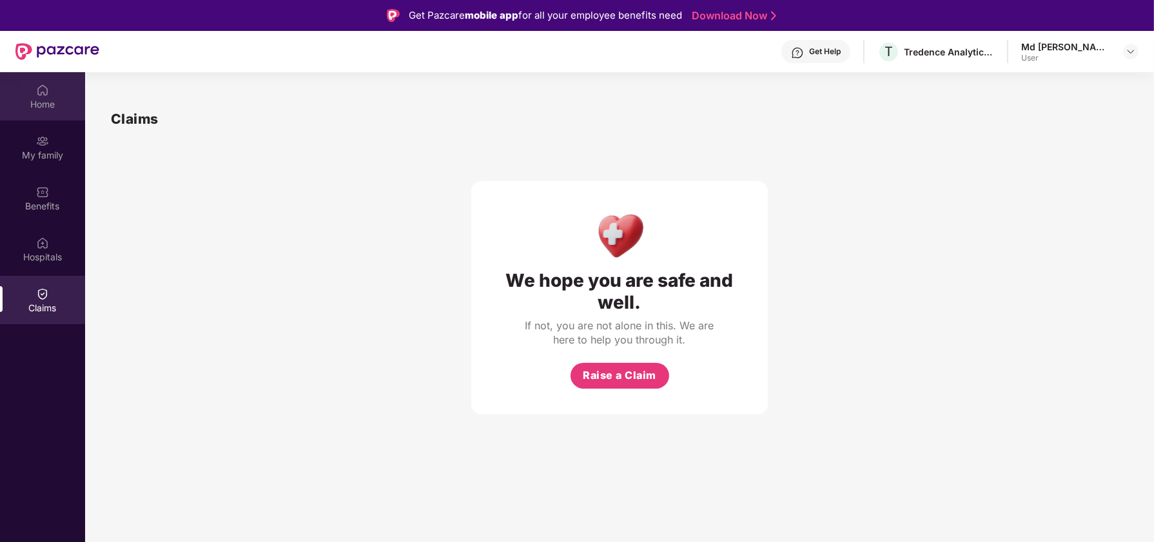
click at [43, 89] on img at bounding box center [42, 90] width 13 height 13
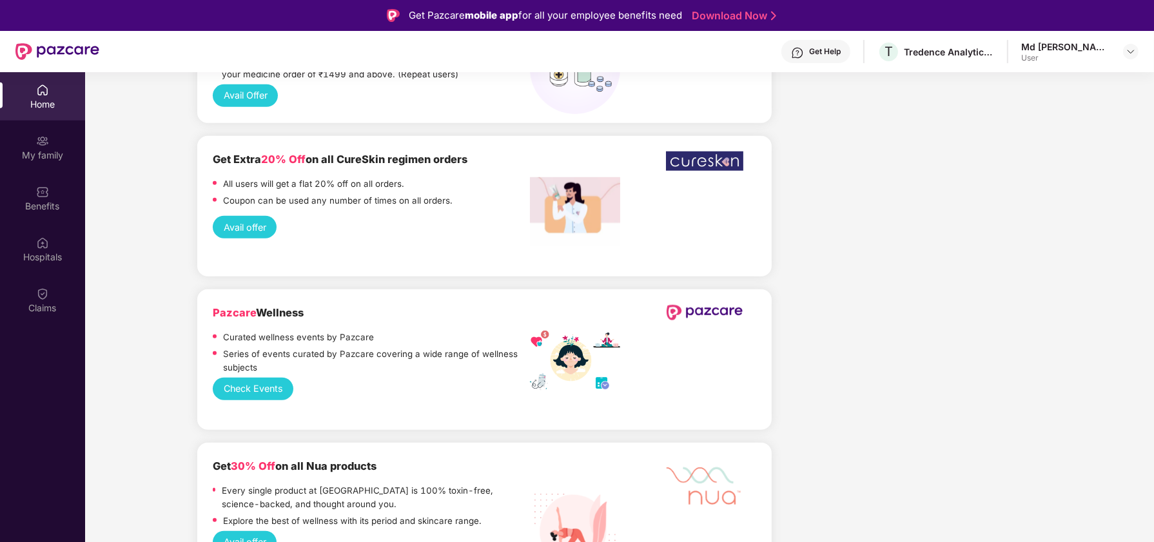
scroll to position [1289, 0]
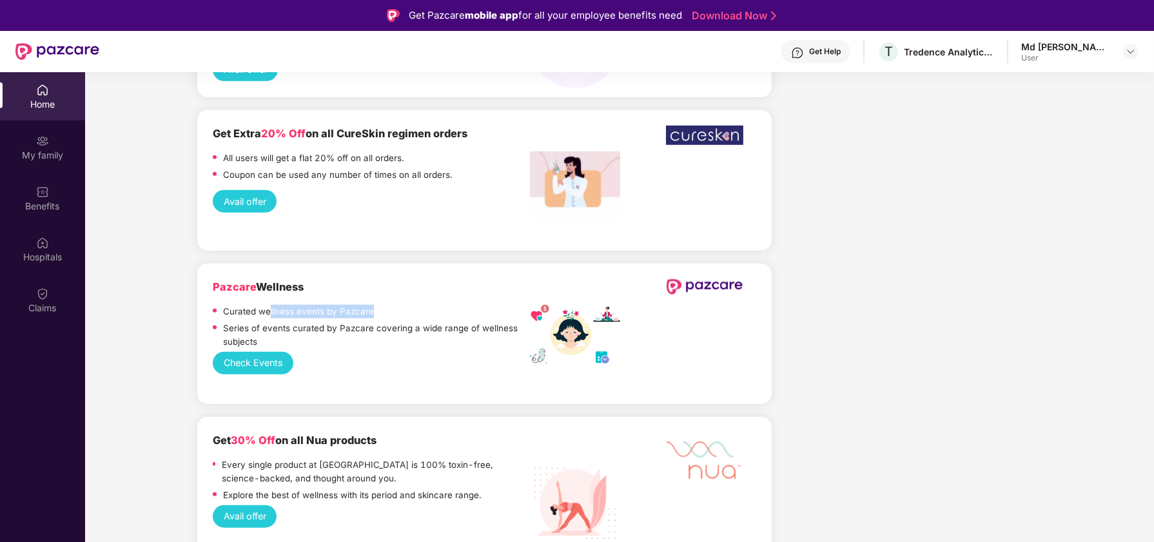
drag, startPoint x: 270, startPoint y: 282, endPoint x: 389, endPoint y: 282, distance: 119.2
click at [389, 305] on div "Curated wellness events by Pazcare" at bounding box center [371, 313] width 317 height 17
drag, startPoint x: 245, startPoint y: 296, endPoint x: 518, endPoint y: 297, distance: 273.3
click at [518, 322] on p "Series of events curated by Pazcare covering a wide range of wellness subjects" at bounding box center [376, 335] width 307 height 27
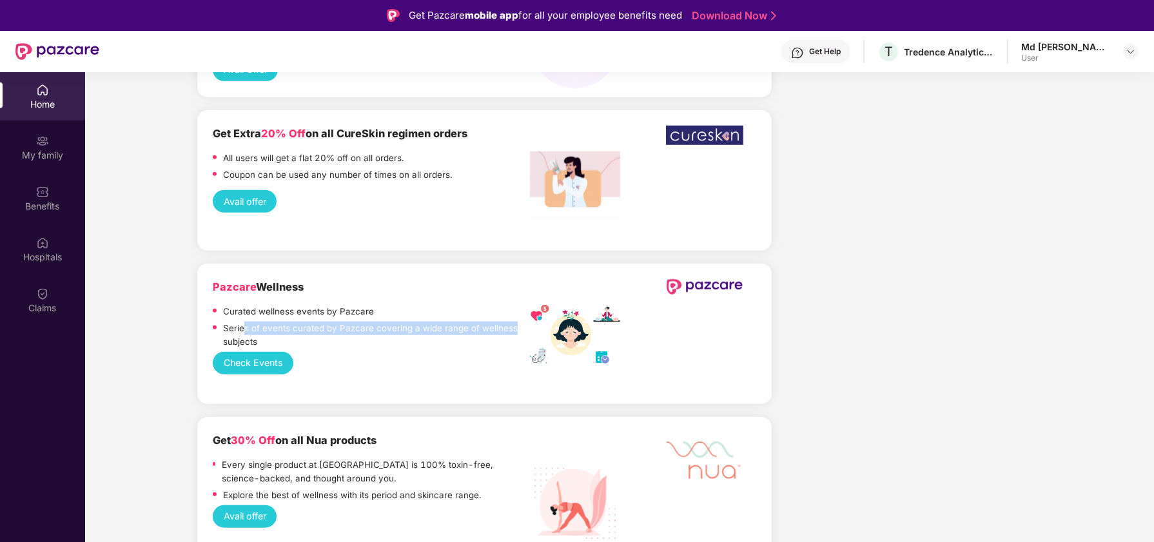
click at [518, 322] on p "Series of events curated by Pazcare covering a wide range of wellness subjects" at bounding box center [376, 335] width 307 height 27
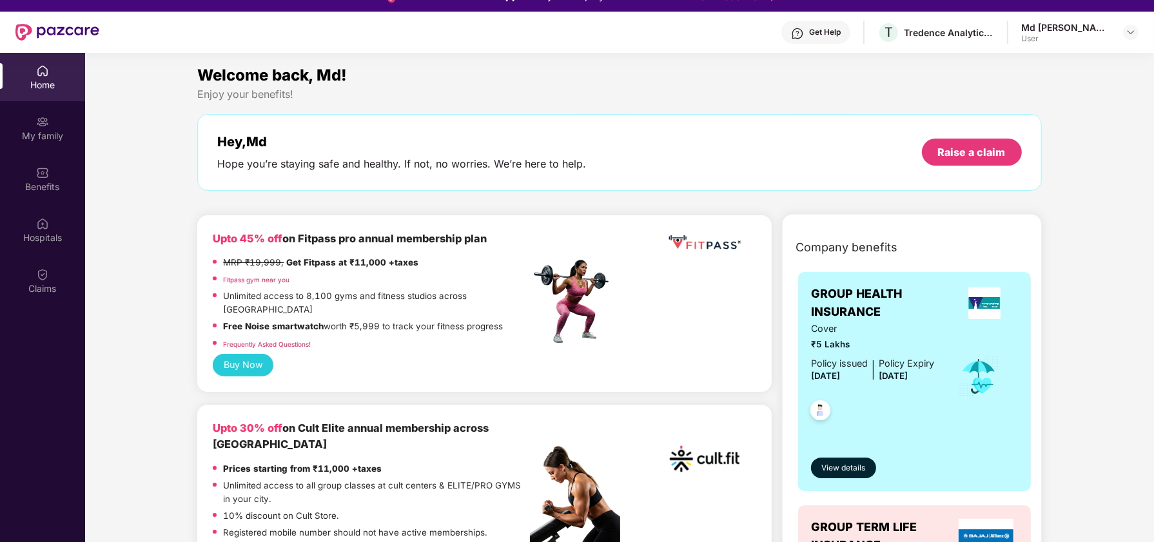
scroll to position [0, 0]
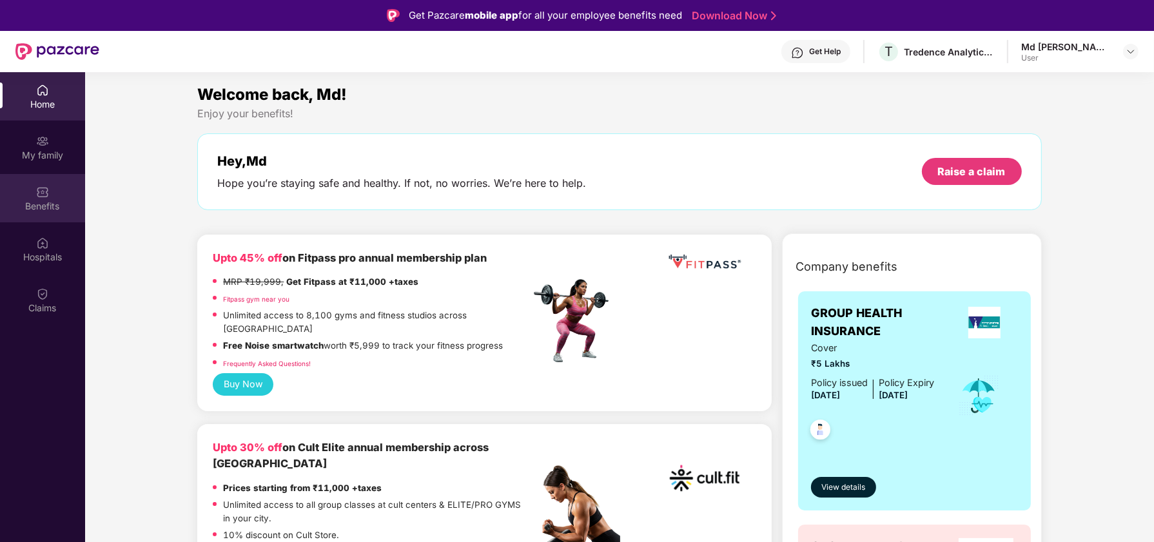
click at [46, 211] on div "Benefits" at bounding box center [42, 206] width 85 height 13
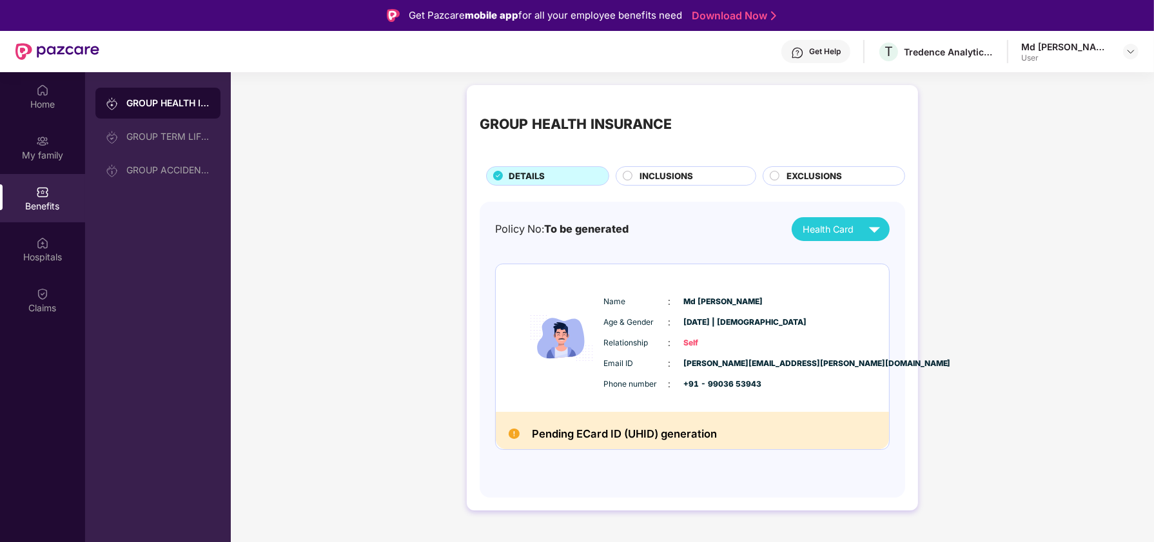
click at [678, 179] on span "INCLUSIONS" at bounding box center [665, 176] width 53 height 14
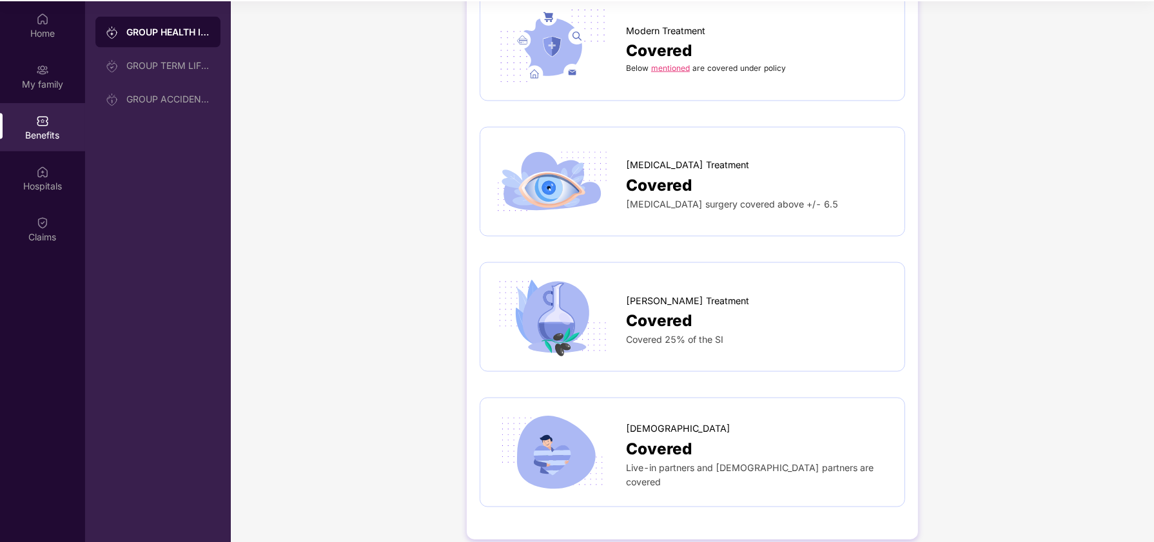
scroll to position [72, 0]
click at [145, 60] on div "GROUP TERM LIFE INSURANCE" at bounding box center [168, 65] width 84 height 10
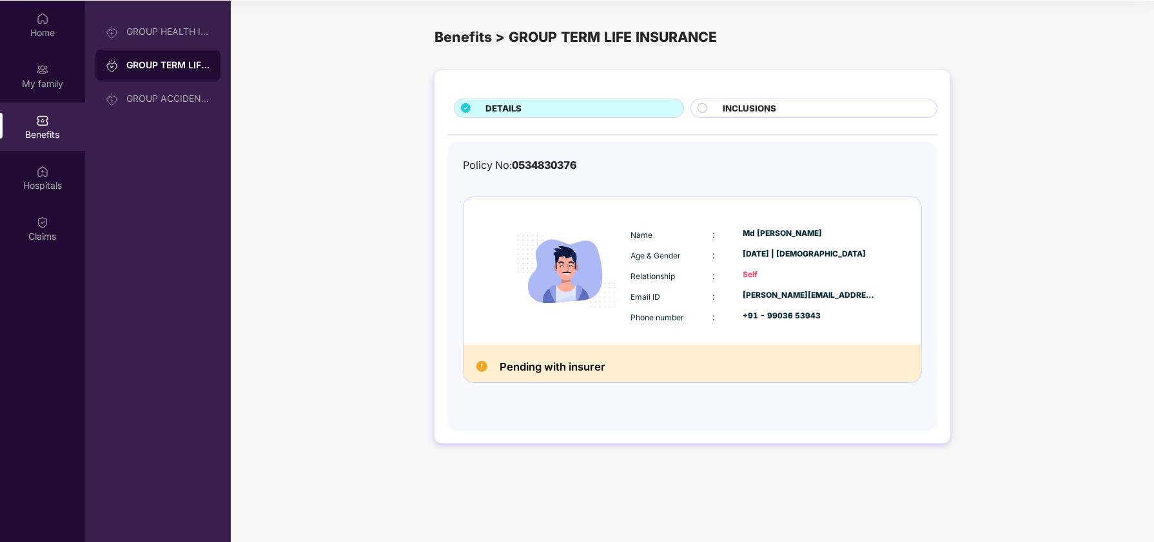
click at [838, 102] on div "INCLUSIONS" at bounding box center [823, 109] width 213 height 15
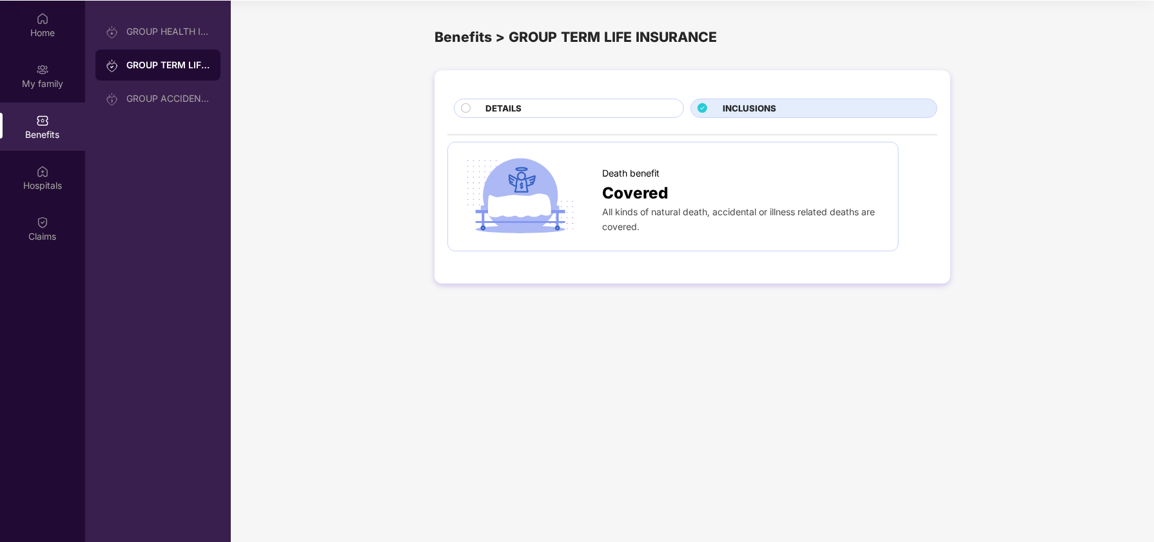
click at [559, 102] on div "DETAILS" at bounding box center [578, 109] width 198 height 15
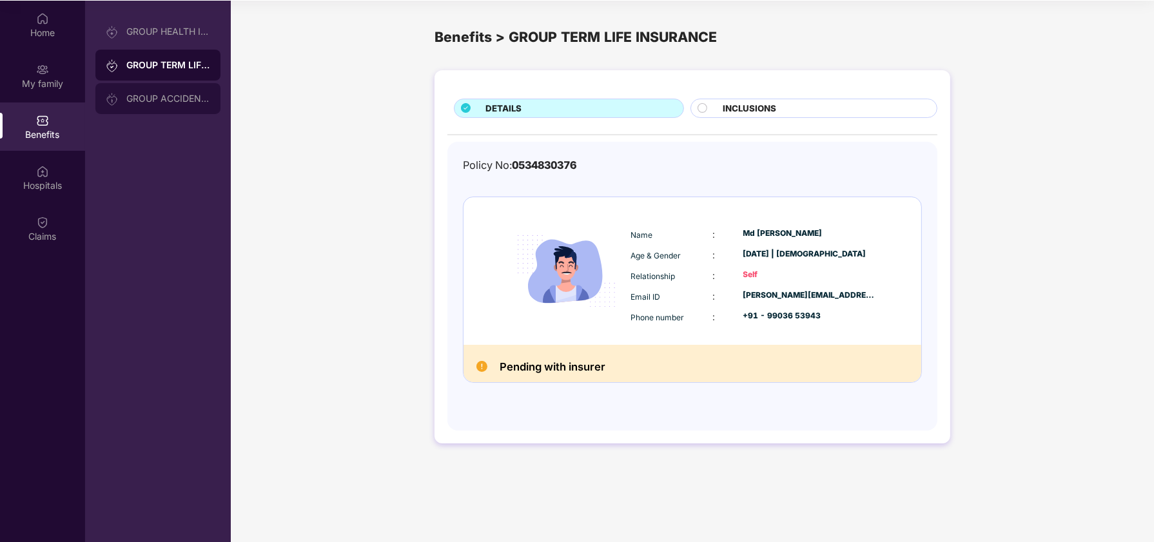
click at [148, 102] on div "GROUP ACCIDENTAL INSURANCE" at bounding box center [168, 98] width 84 height 10
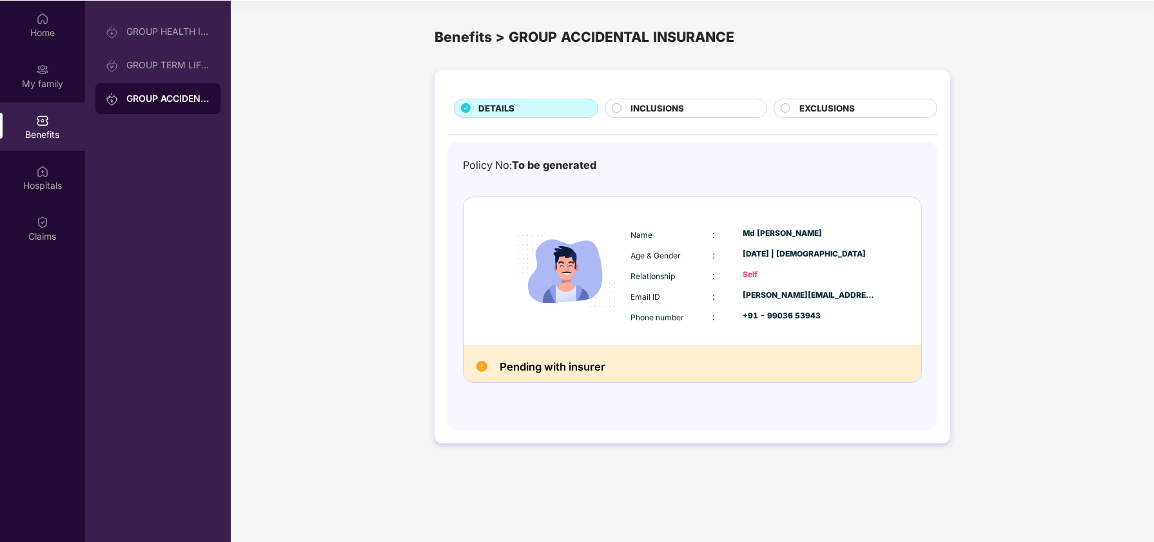
click at [689, 106] on div "INCLUSIONS" at bounding box center [691, 109] width 135 height 15
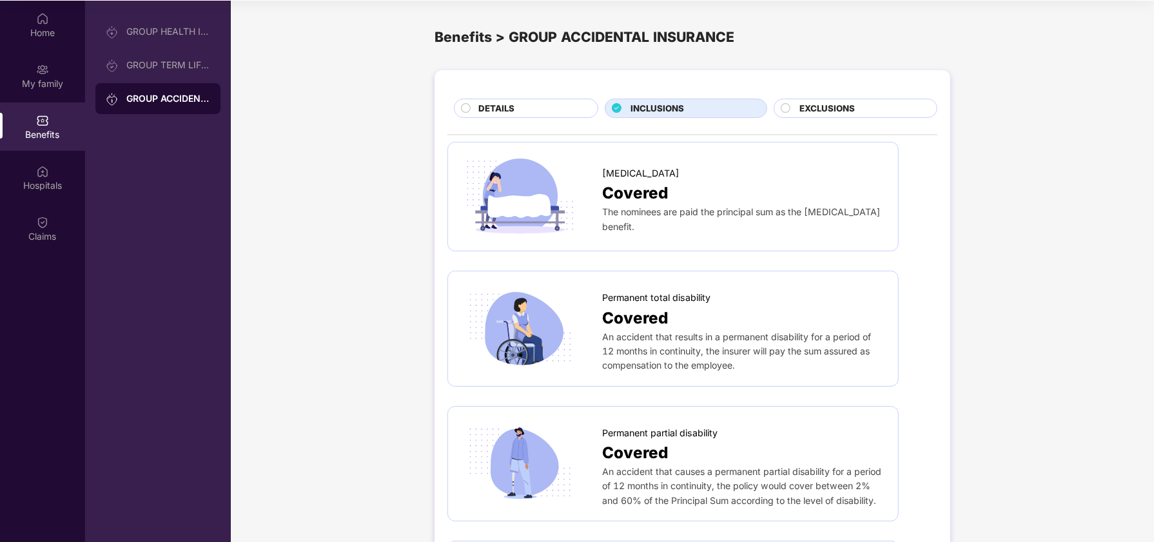
click at [823, 102] on span "EXCLUSIONS" at bounding box center [826, 109] width 55 height 14
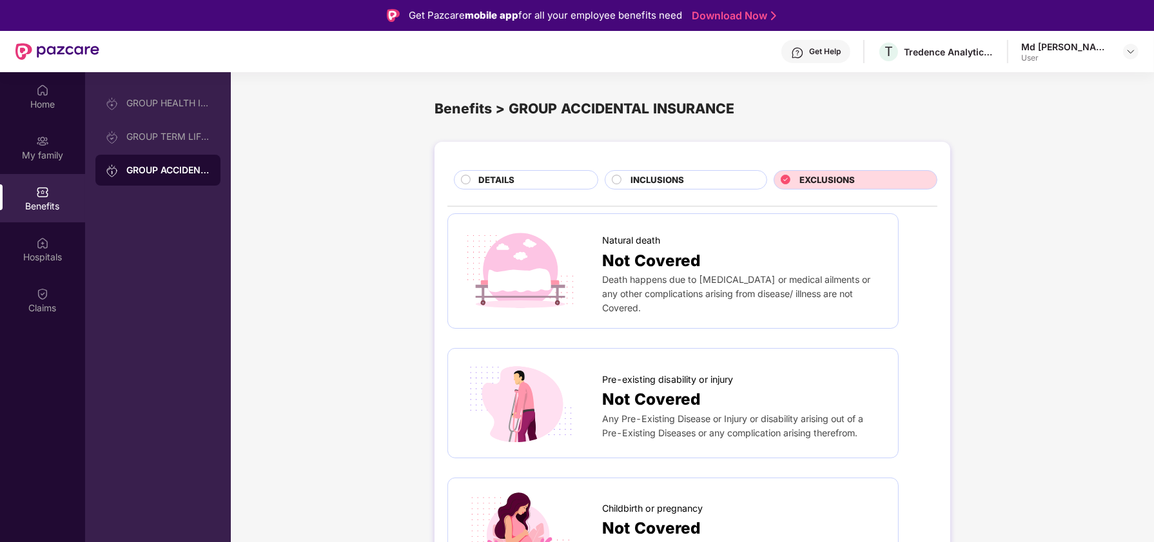
click at [521, 183] on div "DETAILS" at bounding box center [531, 180] width 119 height 15
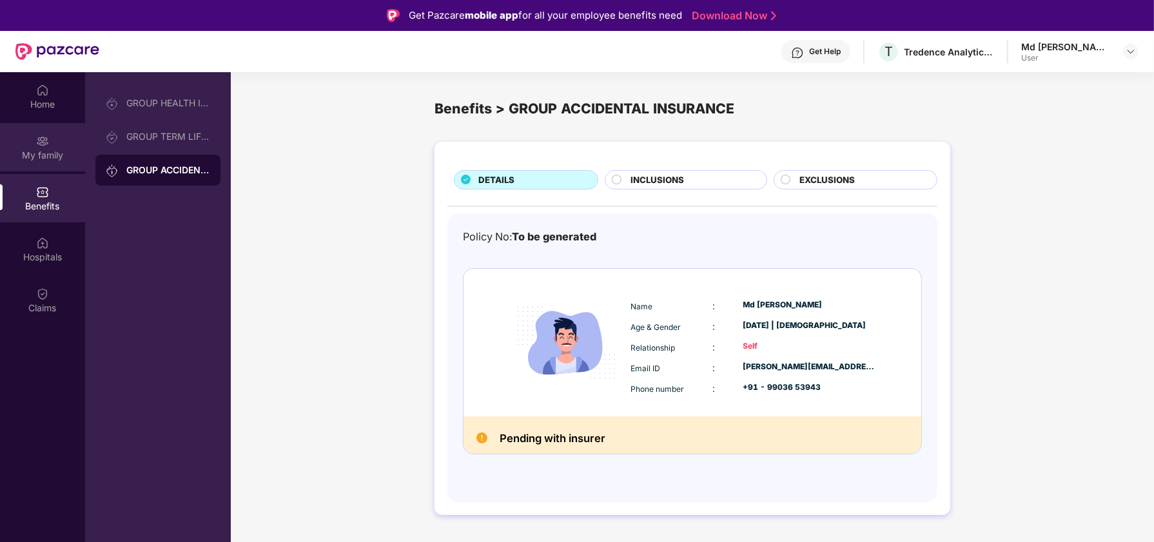
click at [50, 146] on div "My family" at bounding box center [42, 147] width 85 height 48
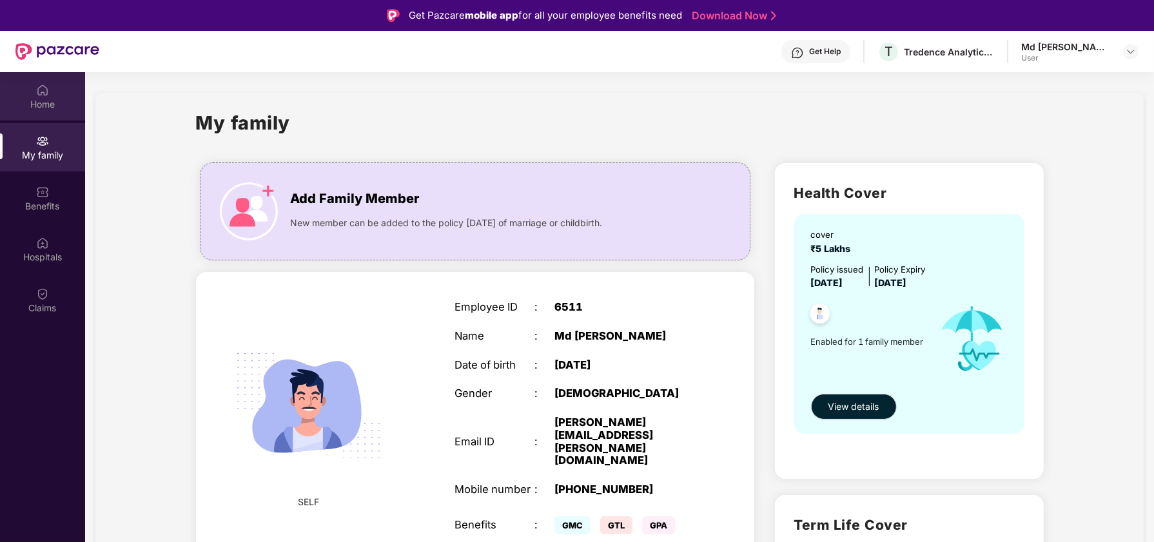
click at [53, 104] on div "Home" at bounding box center [42, 104] width 85 height 13
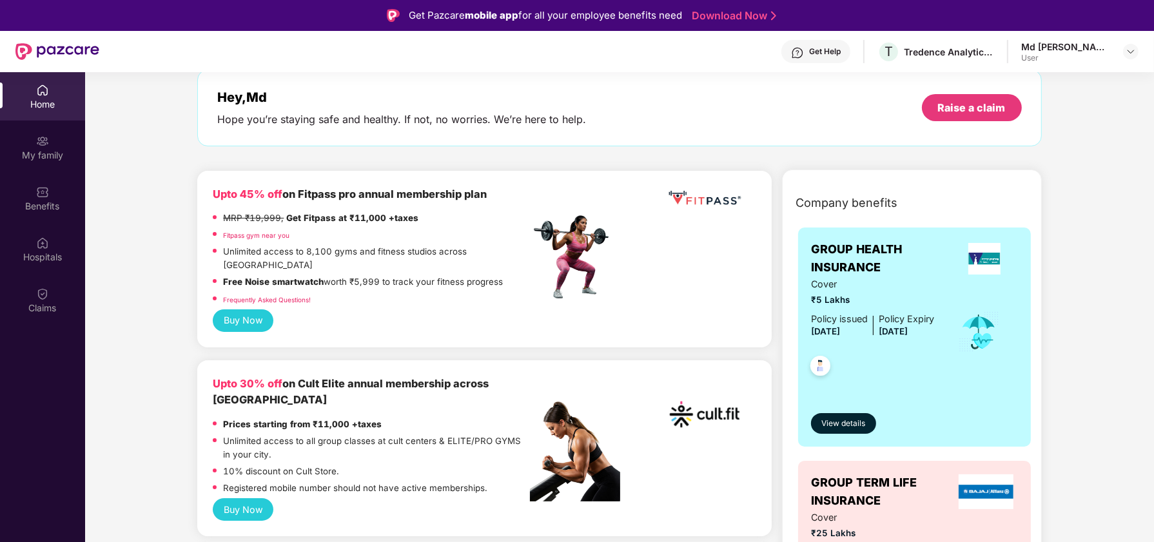
scroll to position [64, 0]
drag, startPoint x: 285, startPoint y: 191, endPoint x: 514, endPoint y: 192, distance: 228.1
click at [510, 192] on div "Upto 45% off on Fitpass pro annual membership plan" at bounding box center [371, 194] width 317 height 17
click at [514, 192] on div "Upto 45% off on Fitpass pro annual membership plan" at bounding box center [371, 194] width 317 height 17
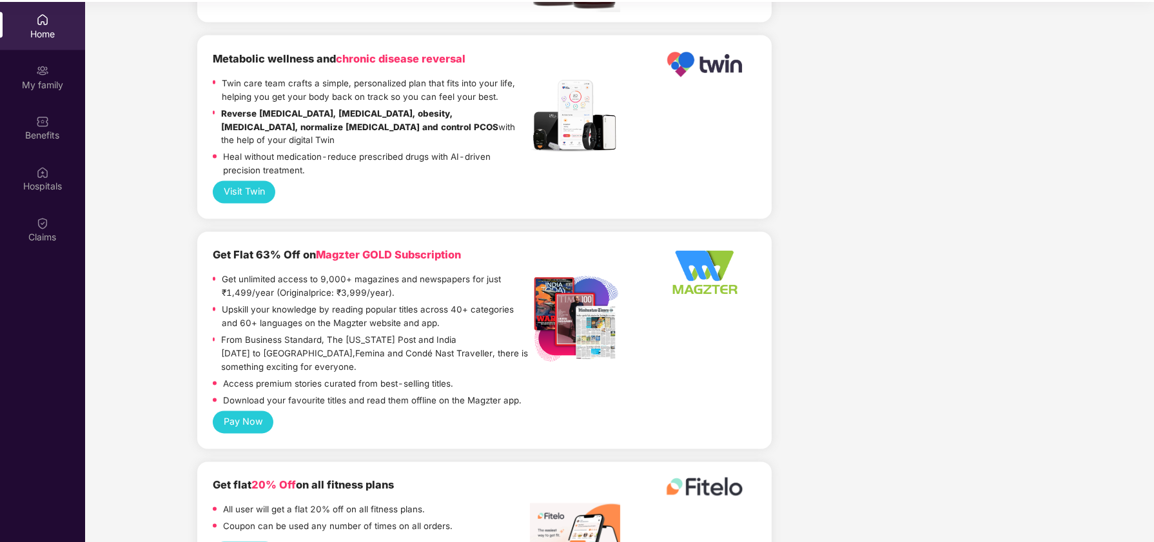
scroll to position [72, 0]
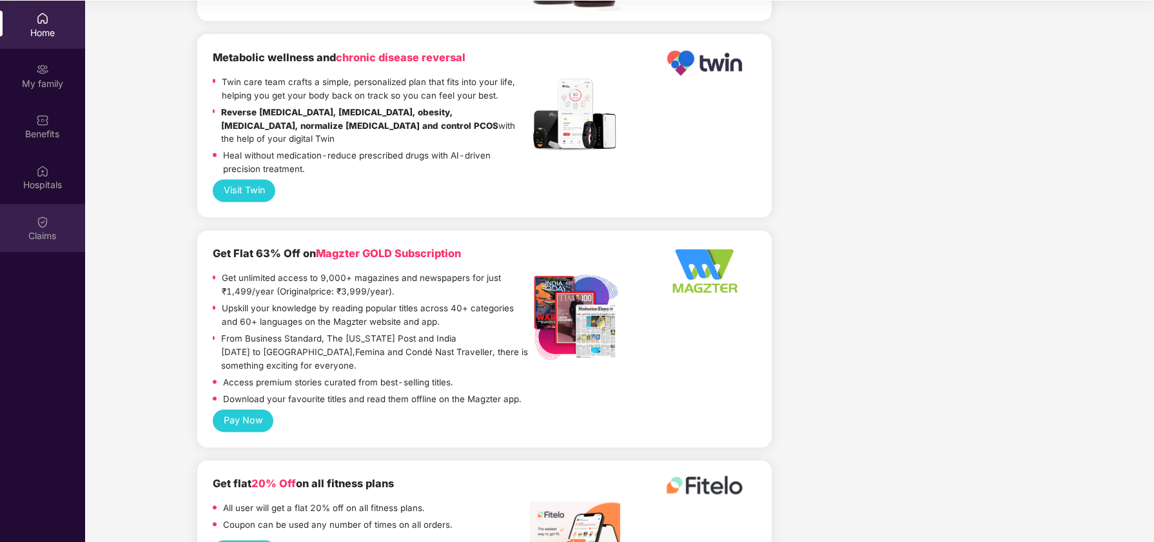
click at [40, 222] on img at bounding box center [42, 222] width 13 height 13
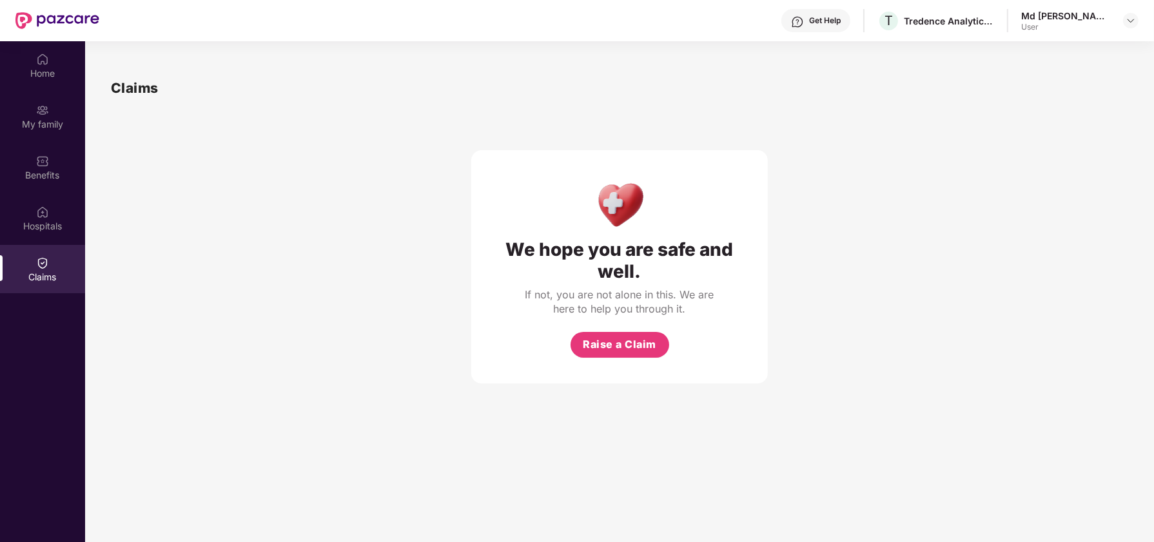
scroll to position [0, 0]
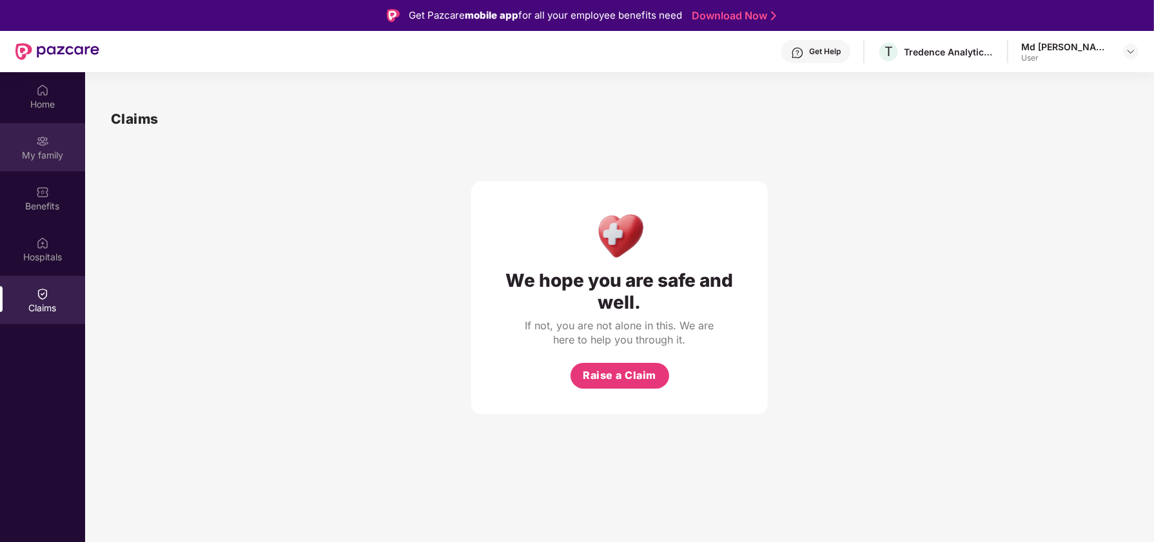
click at [40, 131] on div "My family" at bounding box center [42, 147] width 85 height 48
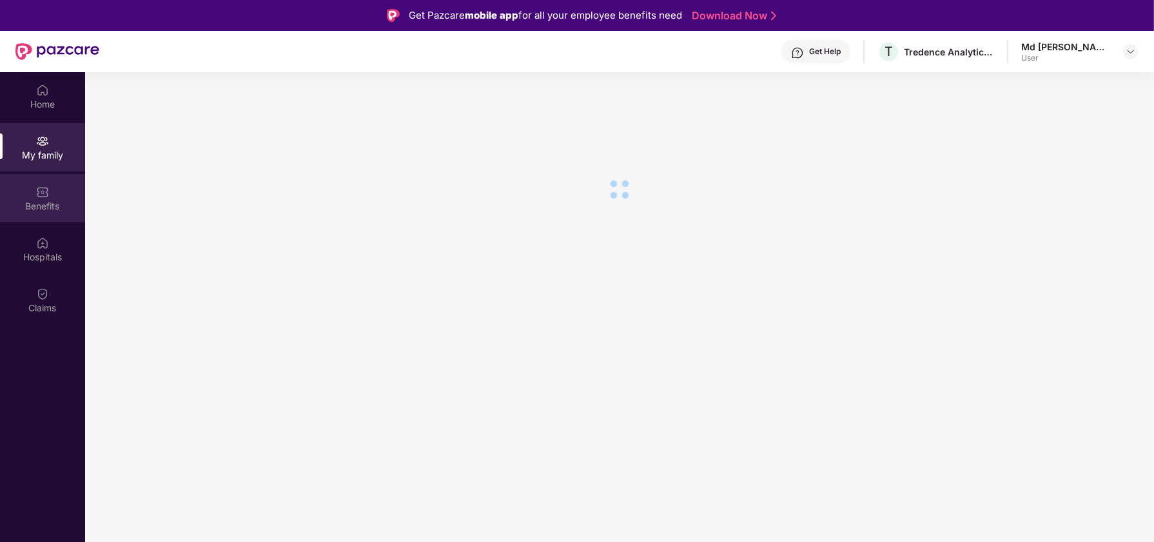
click at [21, 197] on div "Benefits" at bounding box center [42, 198] width 85 height 48
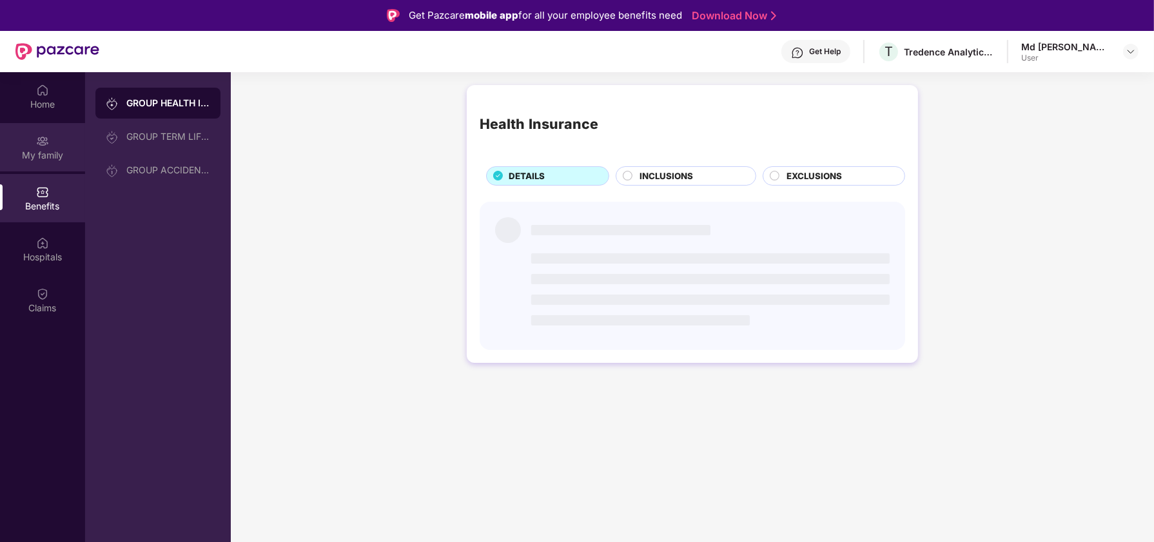
click at [41, 153] on div "My family" at bounding box center [42, 155] width 85 height 13
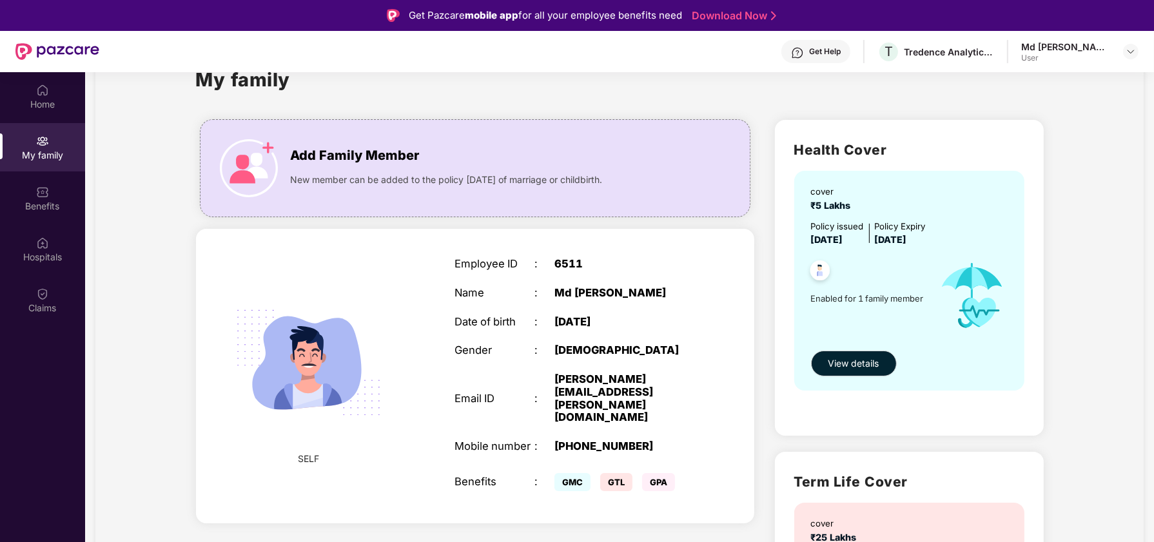
scroll to position [64, 0]
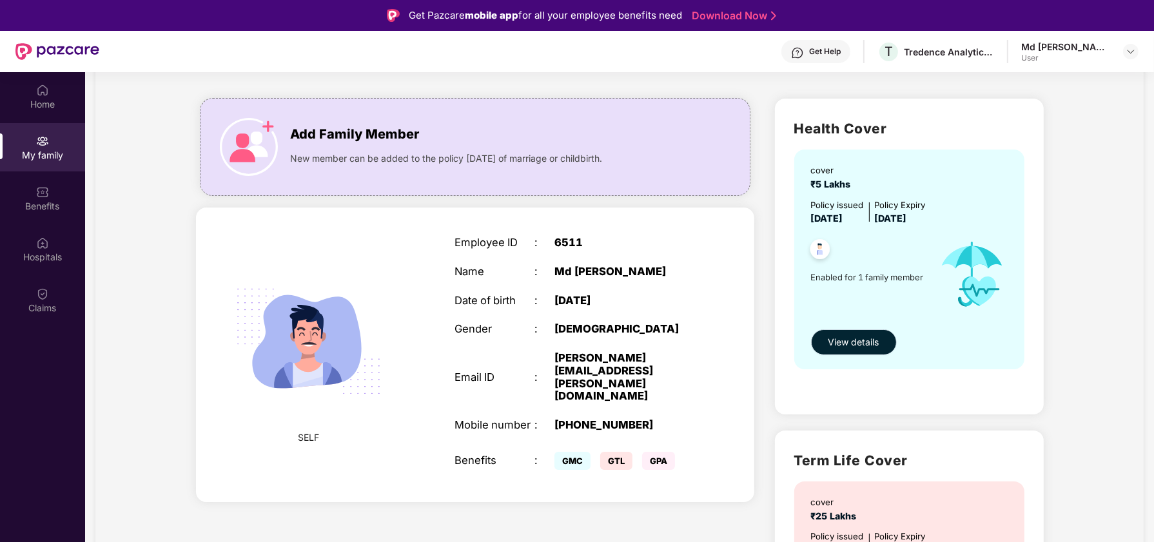
click at [859, 338] on span "View details" at bounding box center [853, 342] width 51 height 14
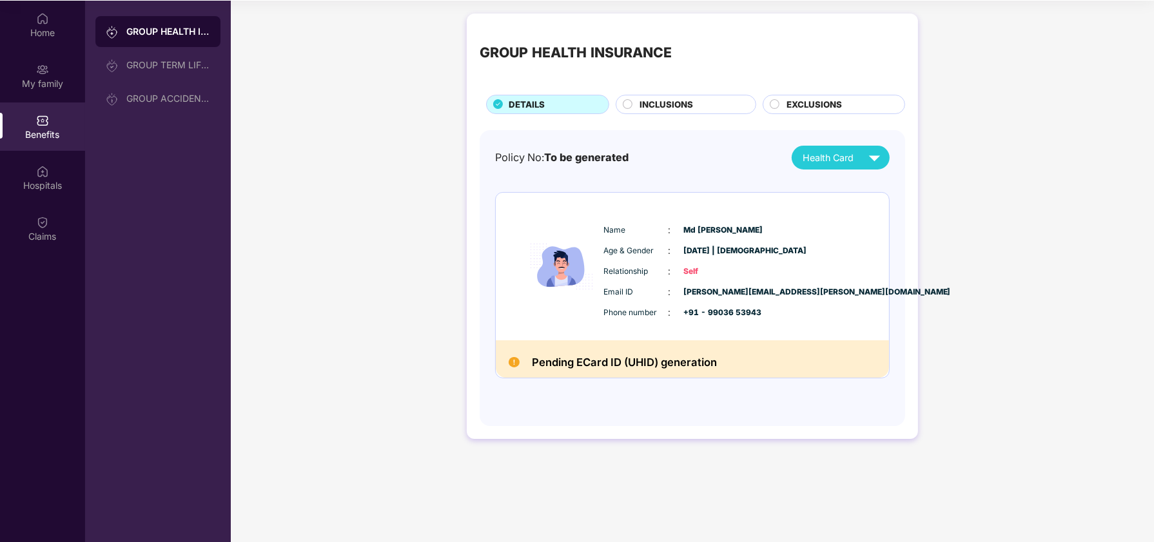
scroll to position [0, 0]
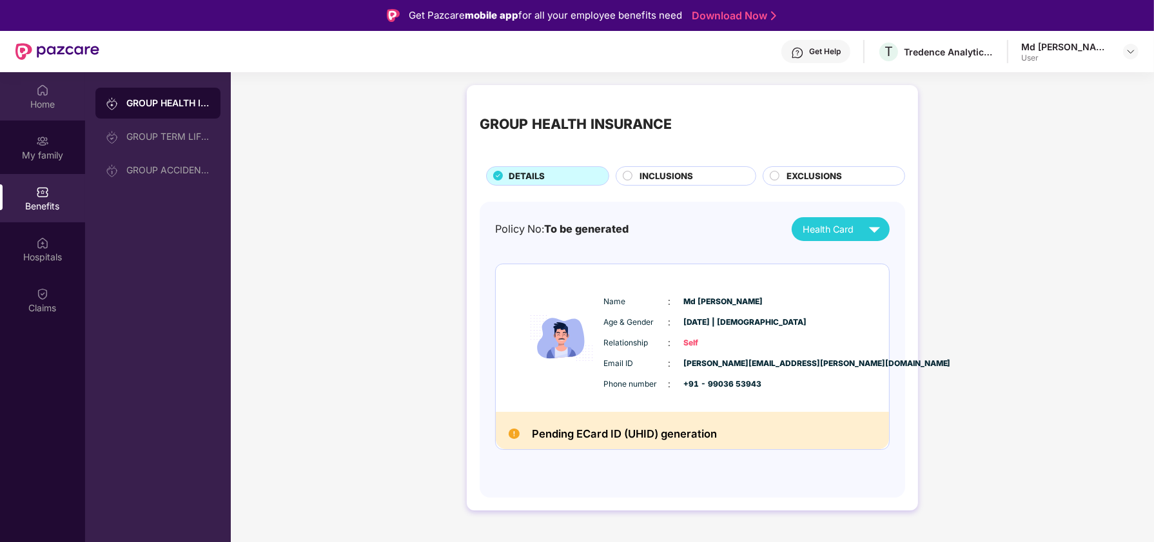
click at [60, 108] on div "Home" at bounding box center [42, 104] width 85 height 13
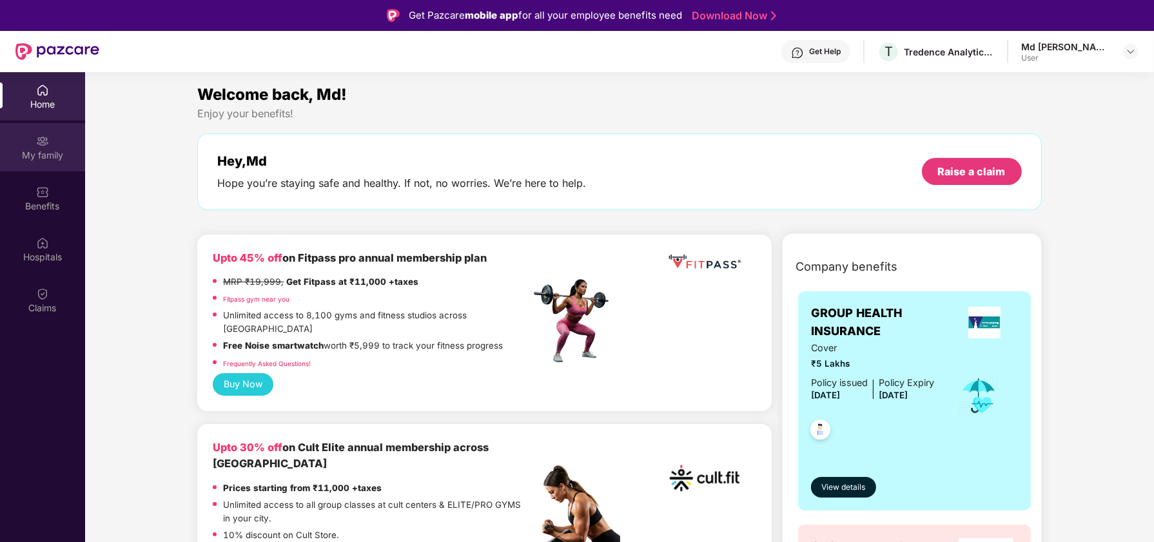
click at [40, 137] on img at bounding box center [42, 141] width 13 height 13
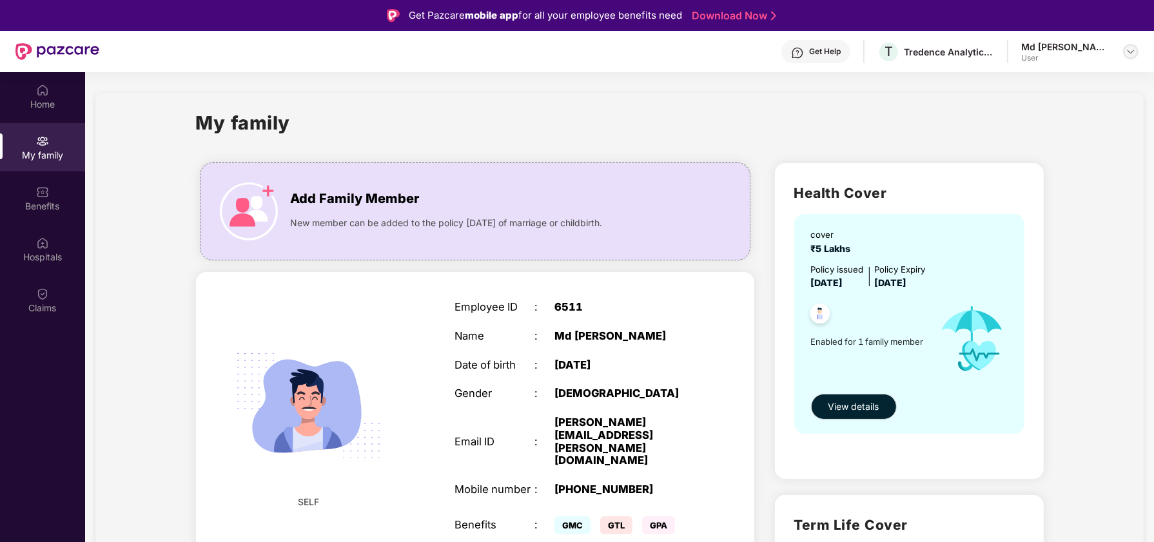
click at [1137, 53] on div at bounding box center [1130, 51] width 15 height 15
